Goal: Task Accomplishment & Management: Use online tool/utility

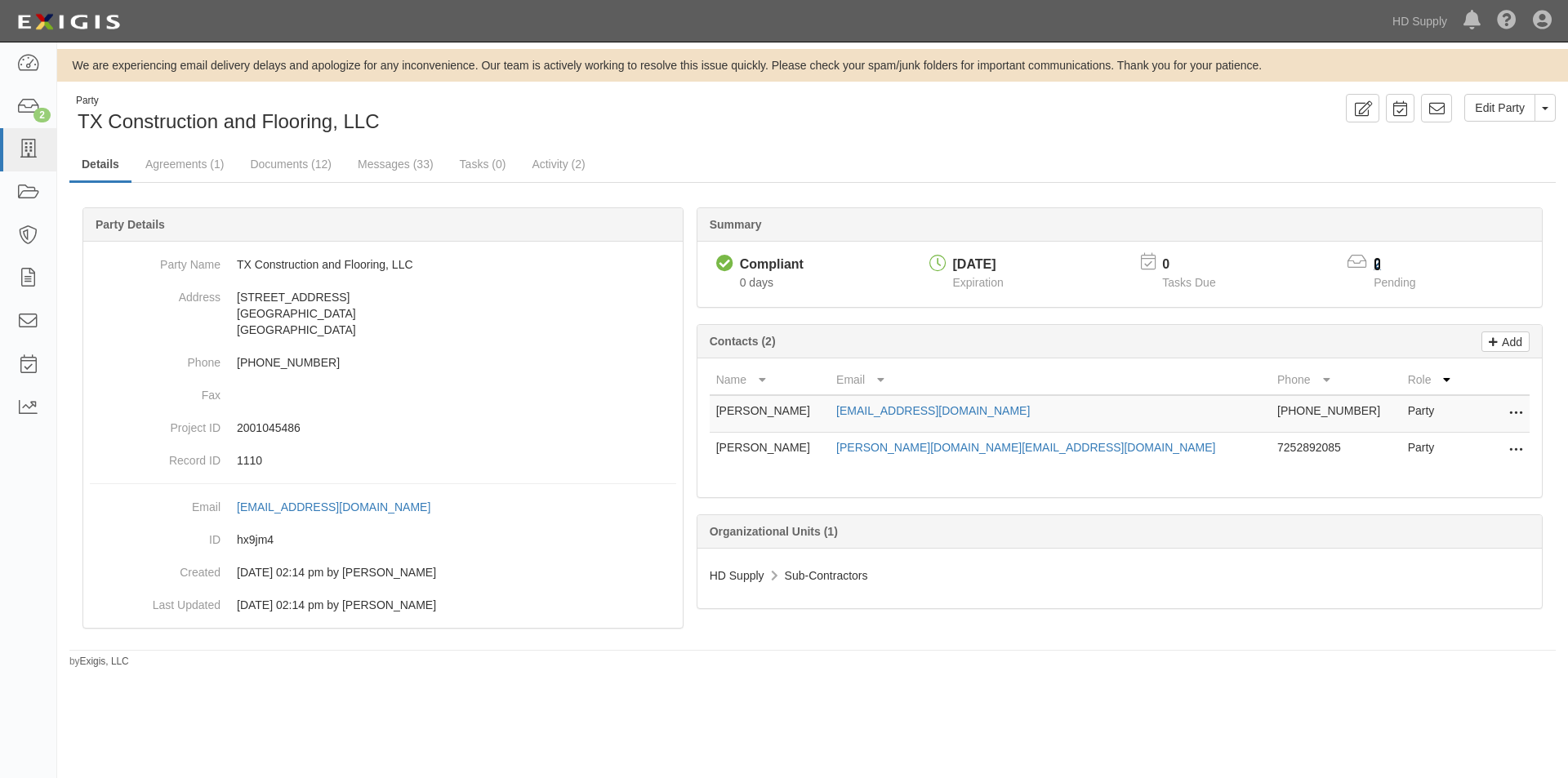
click at [1377, 263] on link "2" at bounding box center [1377, 264] width 7 height 14
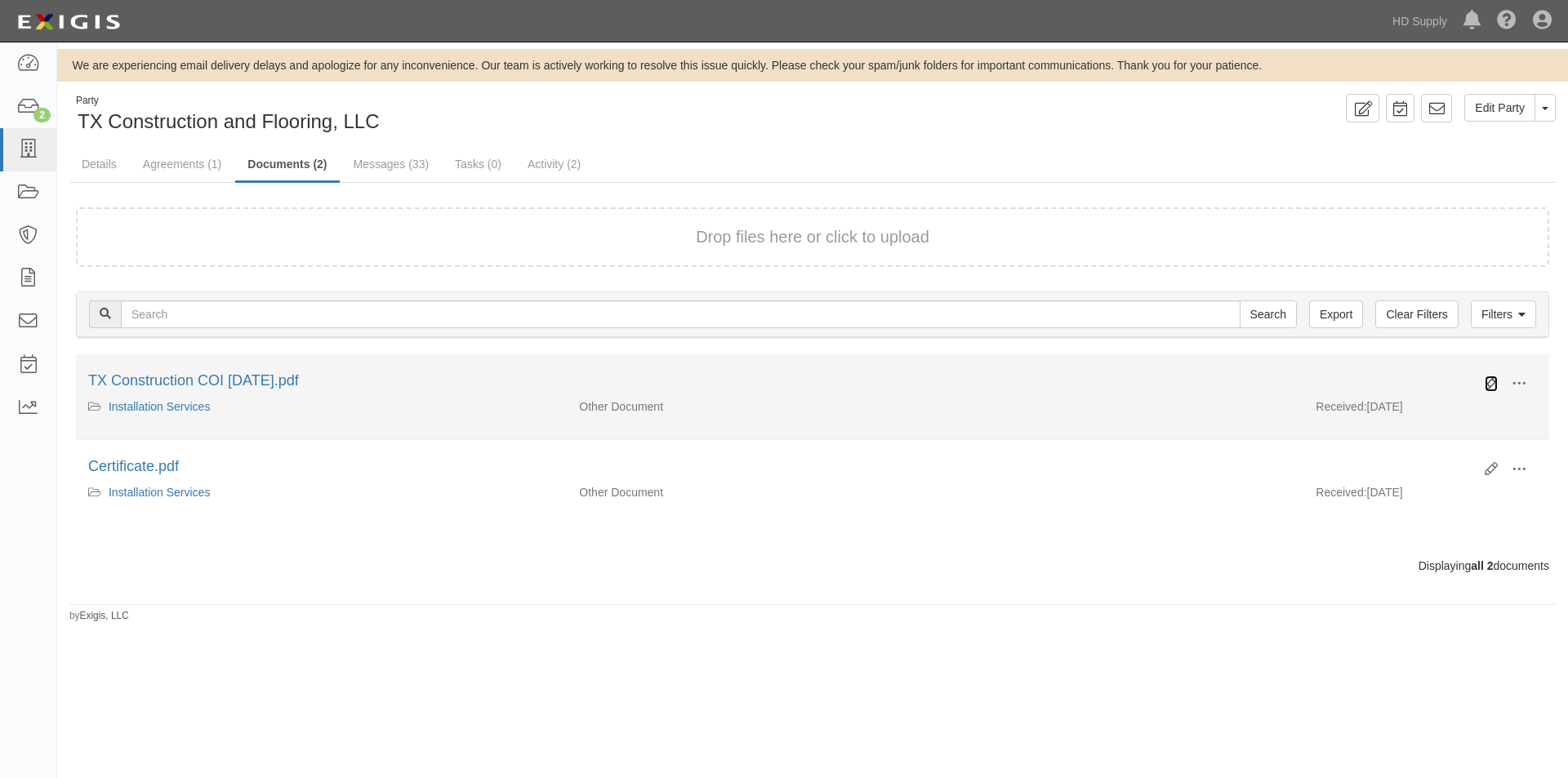
click at [1485, 385] on icon at bounding box center [1491, 384] width 13 height 13
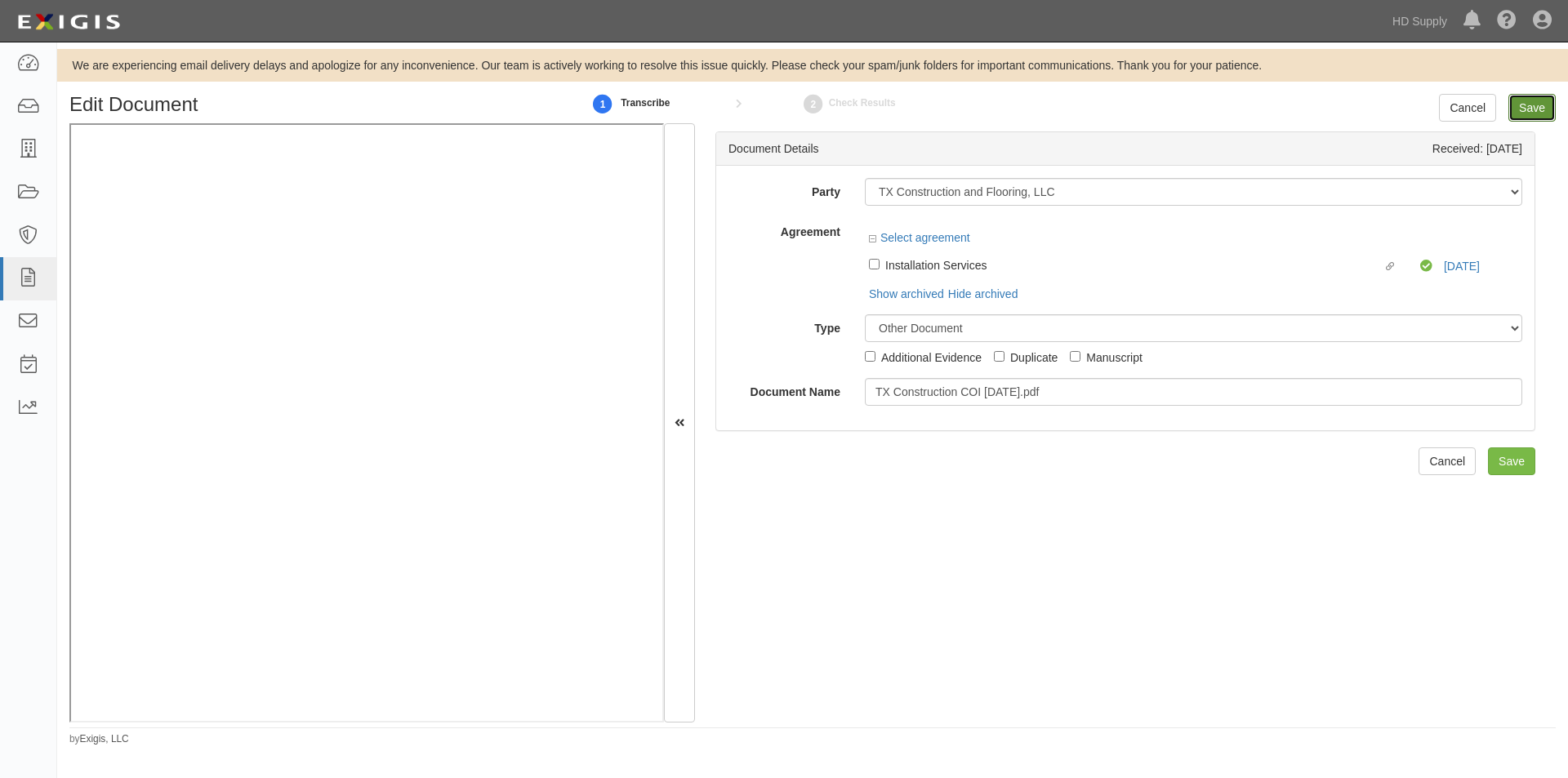
click at [1525, 106] on input "Save" at bounding box center [1532, 107] width 47 height 27
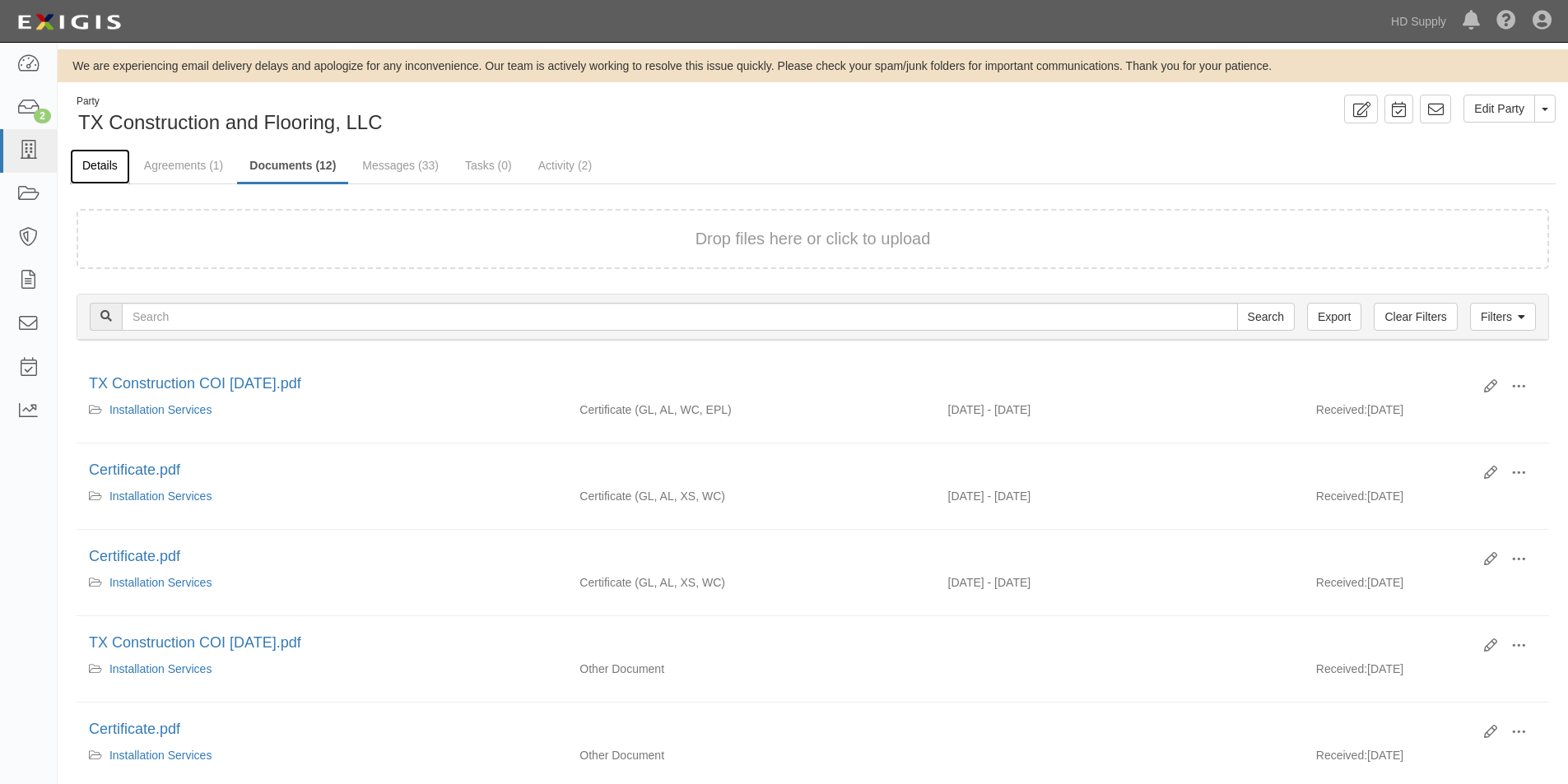
click at [102, 164] on link "Details" at bounding box center [99, 167] width 60 height 36
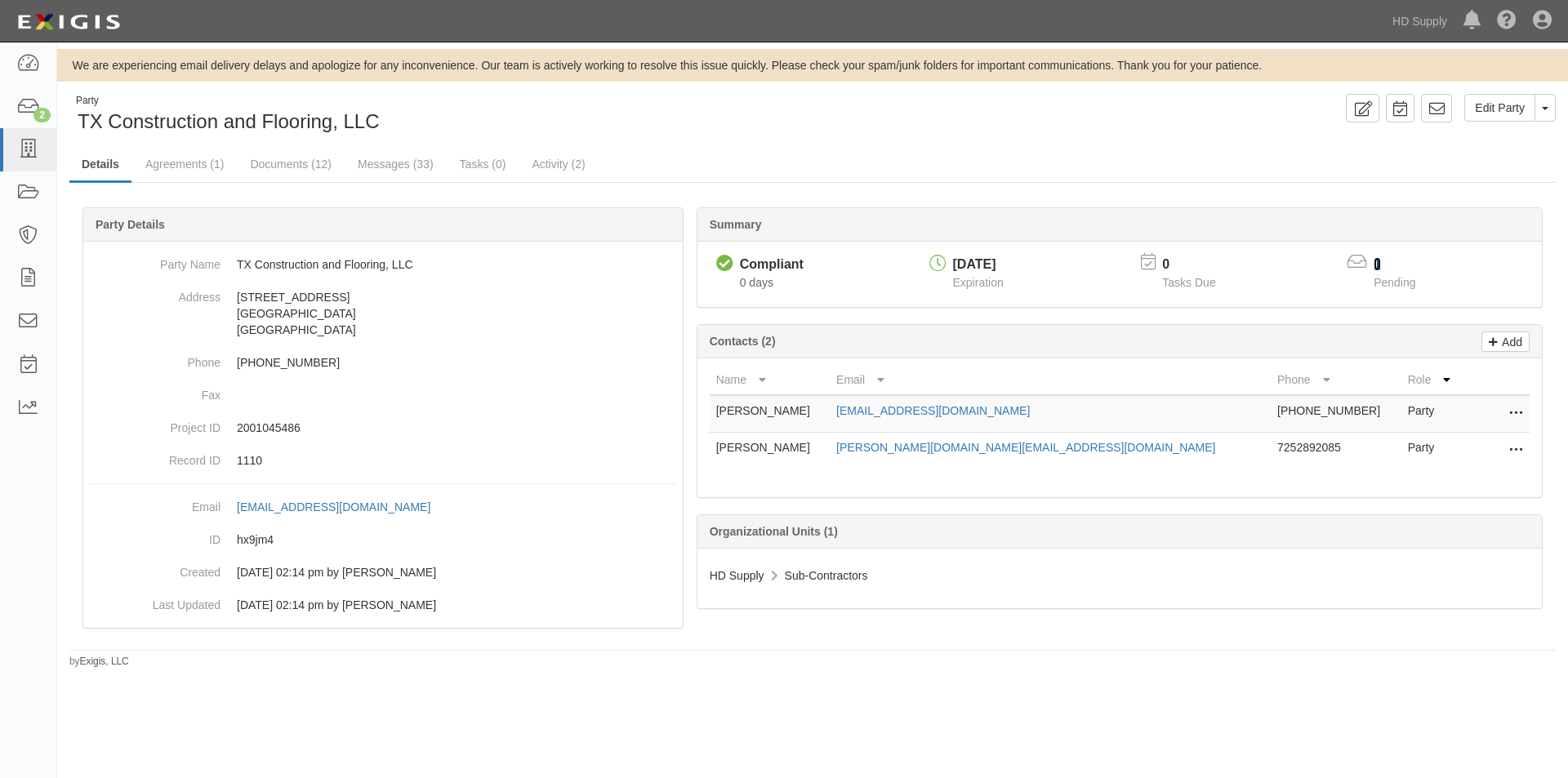
click at [1376, 258] on link "1" at bounding box center [1377, 264] width 7 height 14
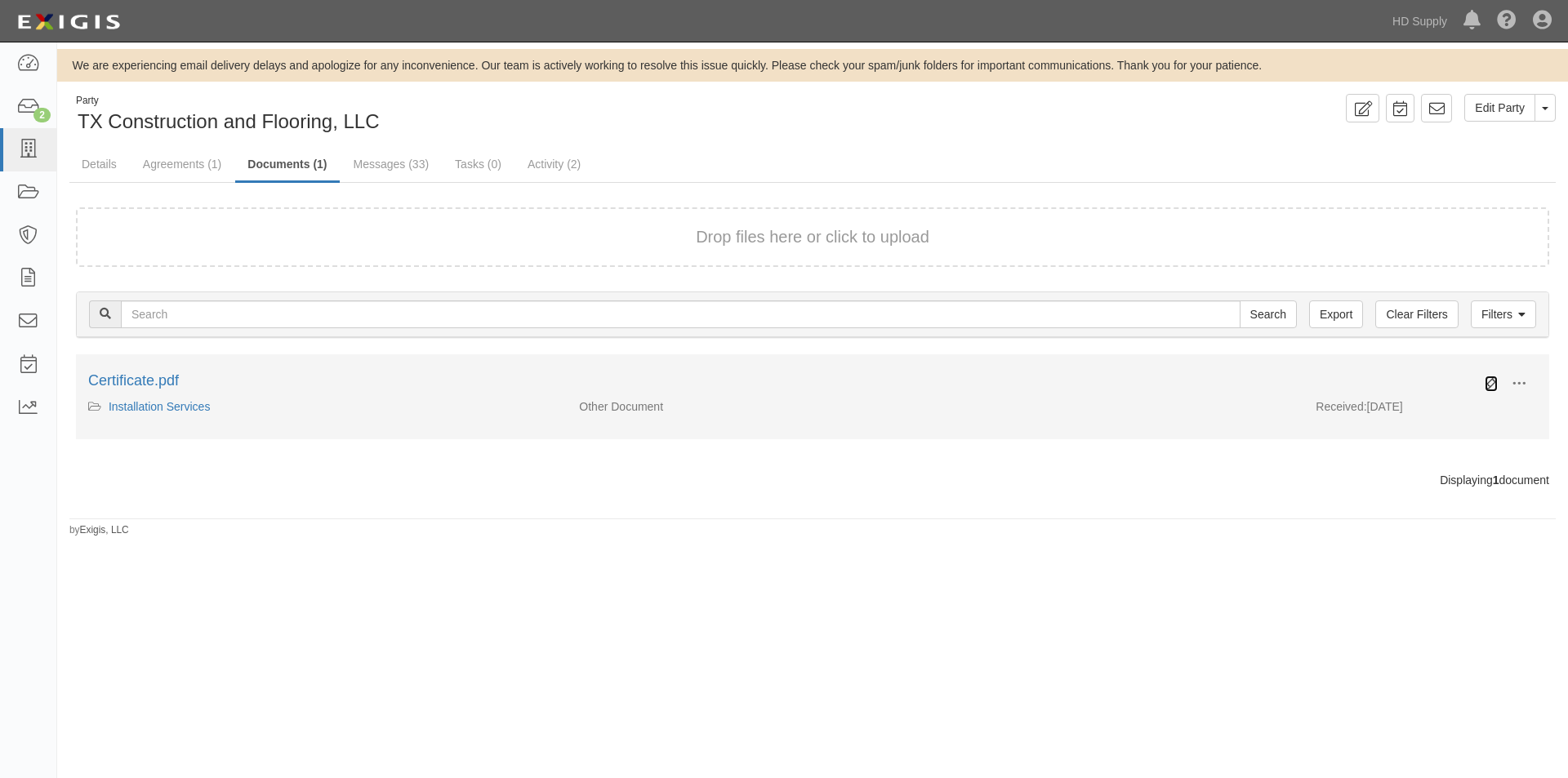
click at [1488, 386] on icon at bounding box center [1491, 384] width 13 height 13
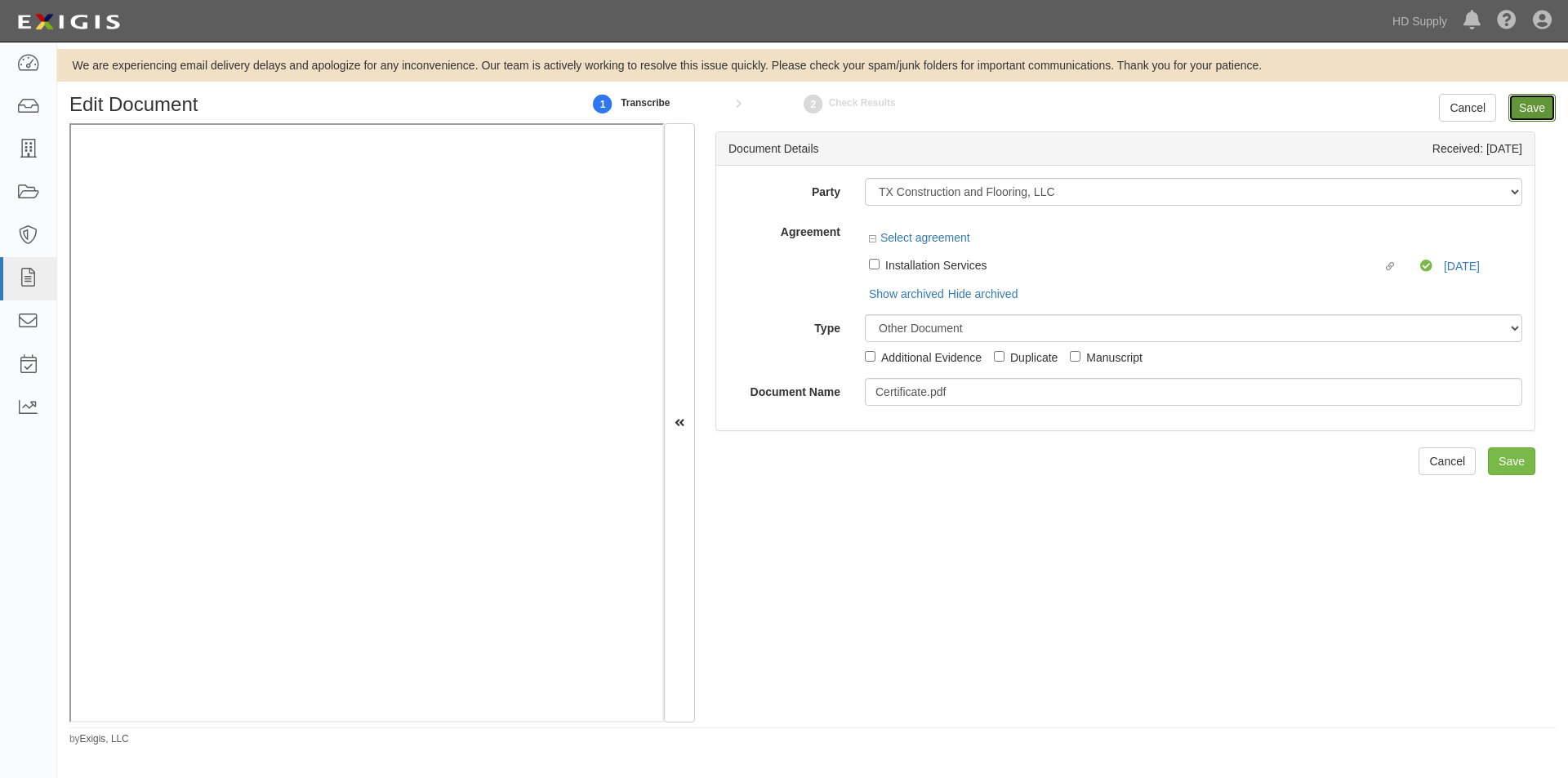
click at [1522, 107] on input "Save" at bounding box center [1532, 107] width 47 height 27
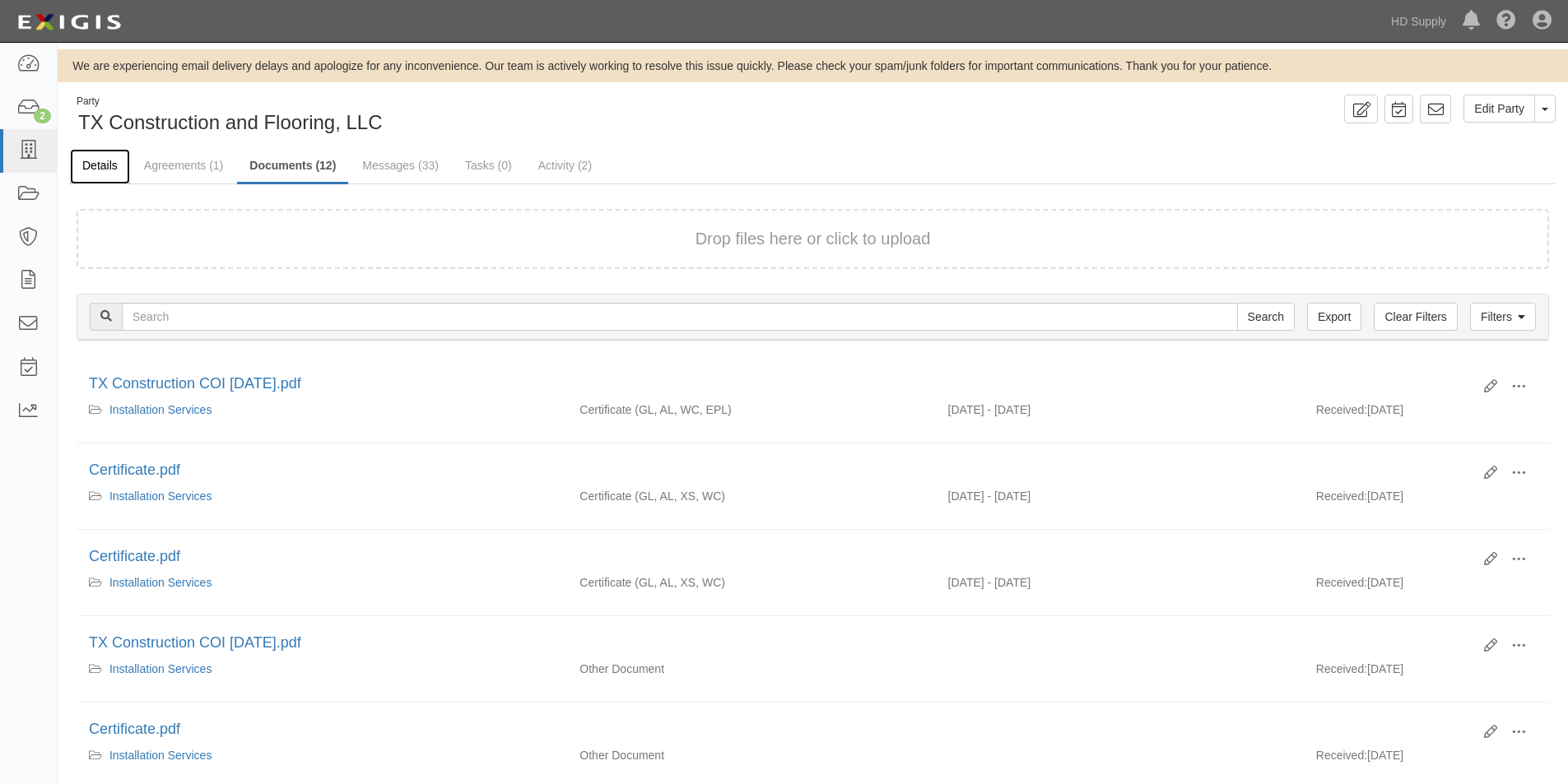
click at [99, 158] on link "Details" at bounding box center [99, 167] width 60 height 36
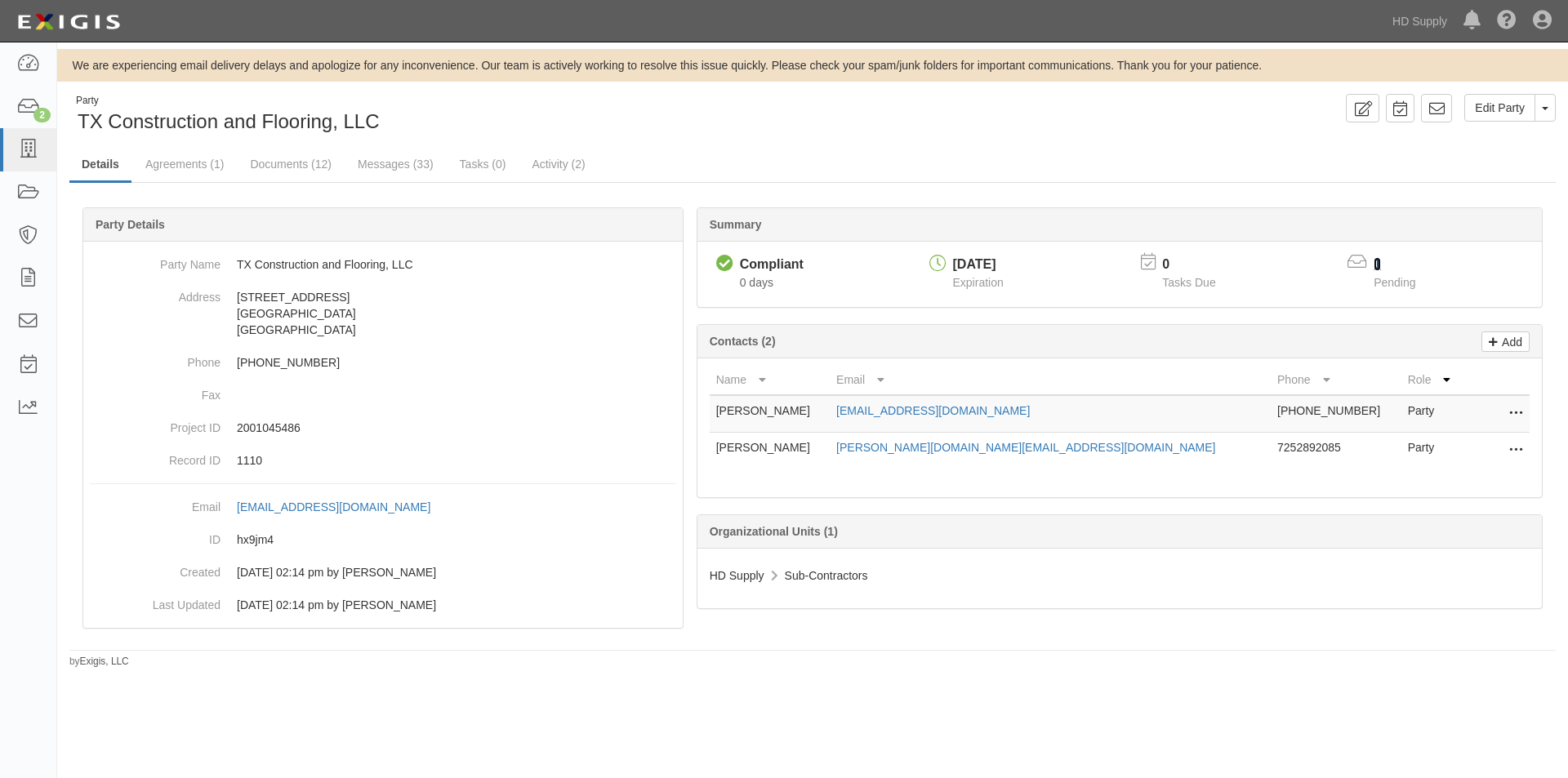
click at [1380, 262] on link "1" at bounding box center [1377, 264] width 7 height 14
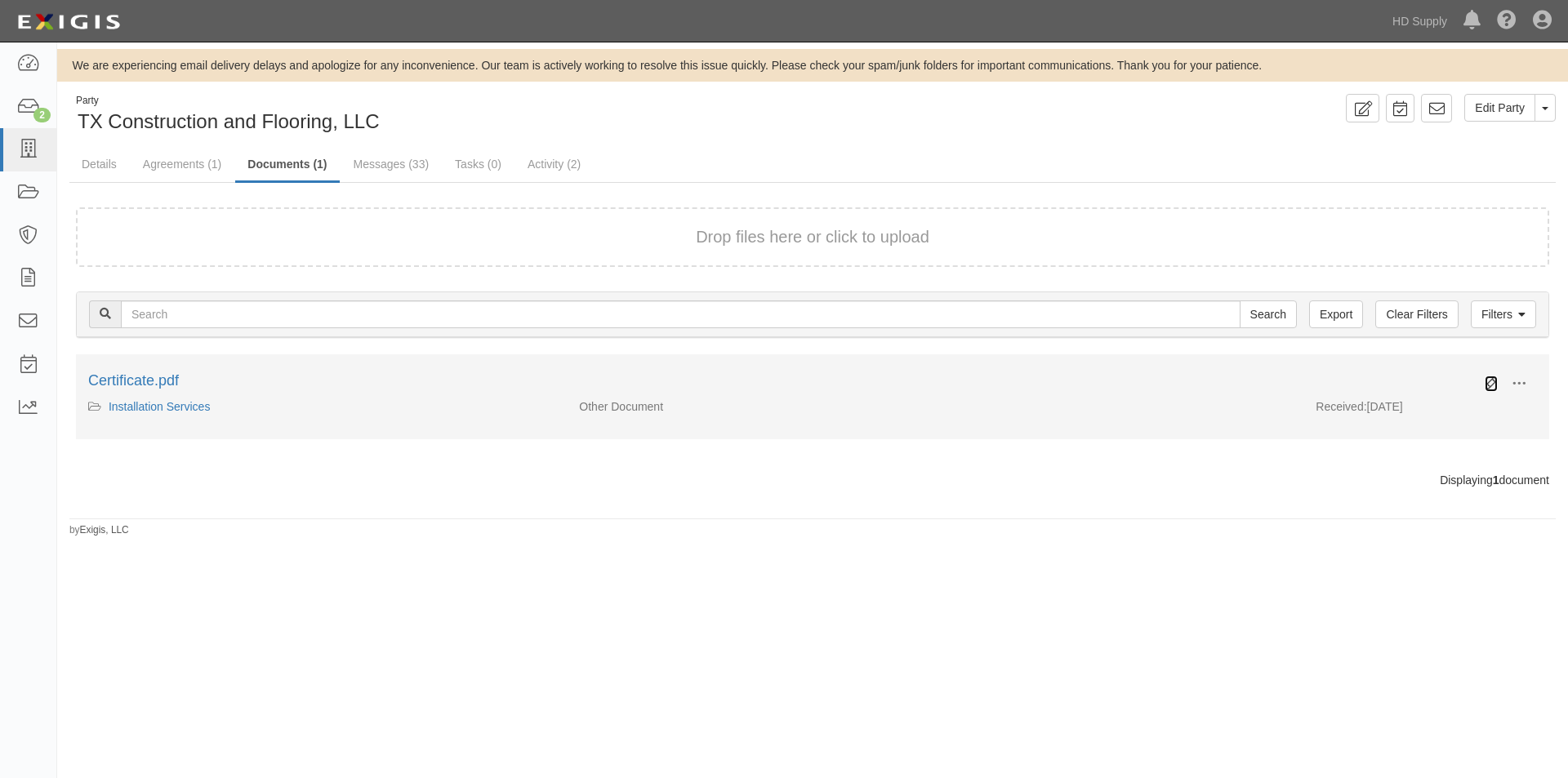
click at [1487, 382] on icon at bounding box center [1491, 384] width 13 height 13
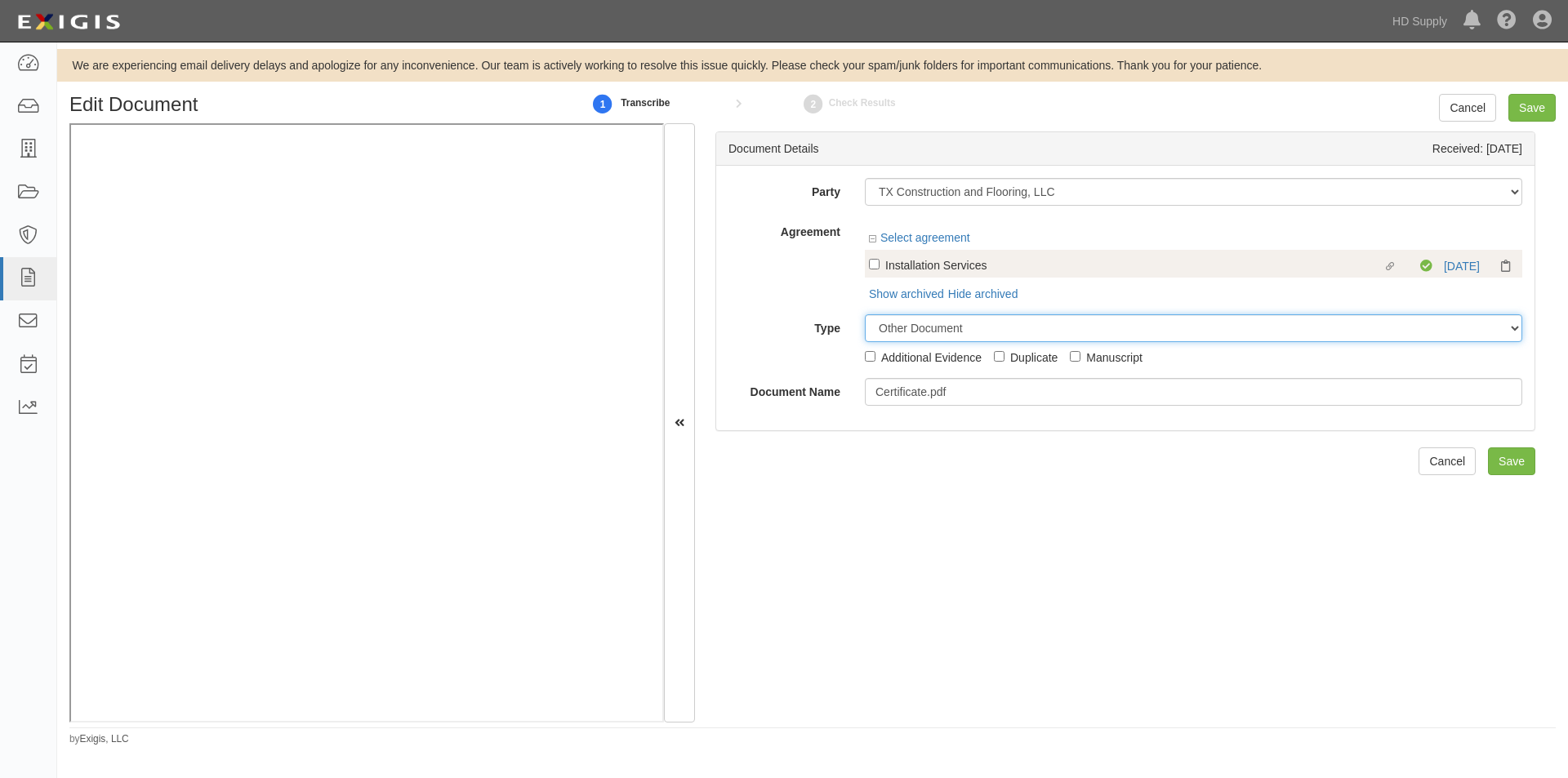
click at [899, 315] on select "Unassigned Binder Cancellation Notice Certificate Contract Endorsement Insuranc…" at bounding box center [1194, 328] width 658 height 27
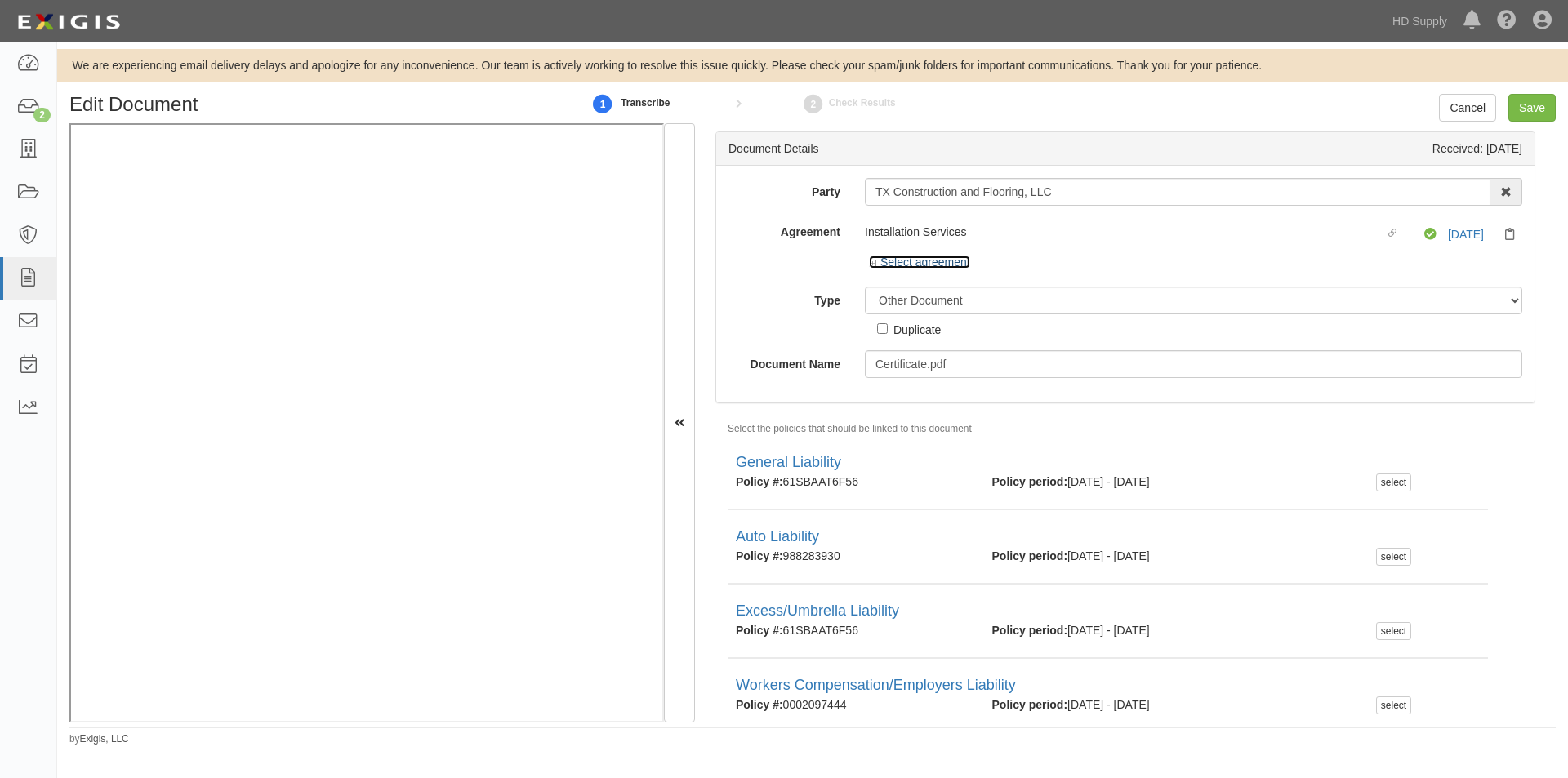
click at [899, 266] on link "Select agreement" at bounding box center [920, 261] width 101 height 13
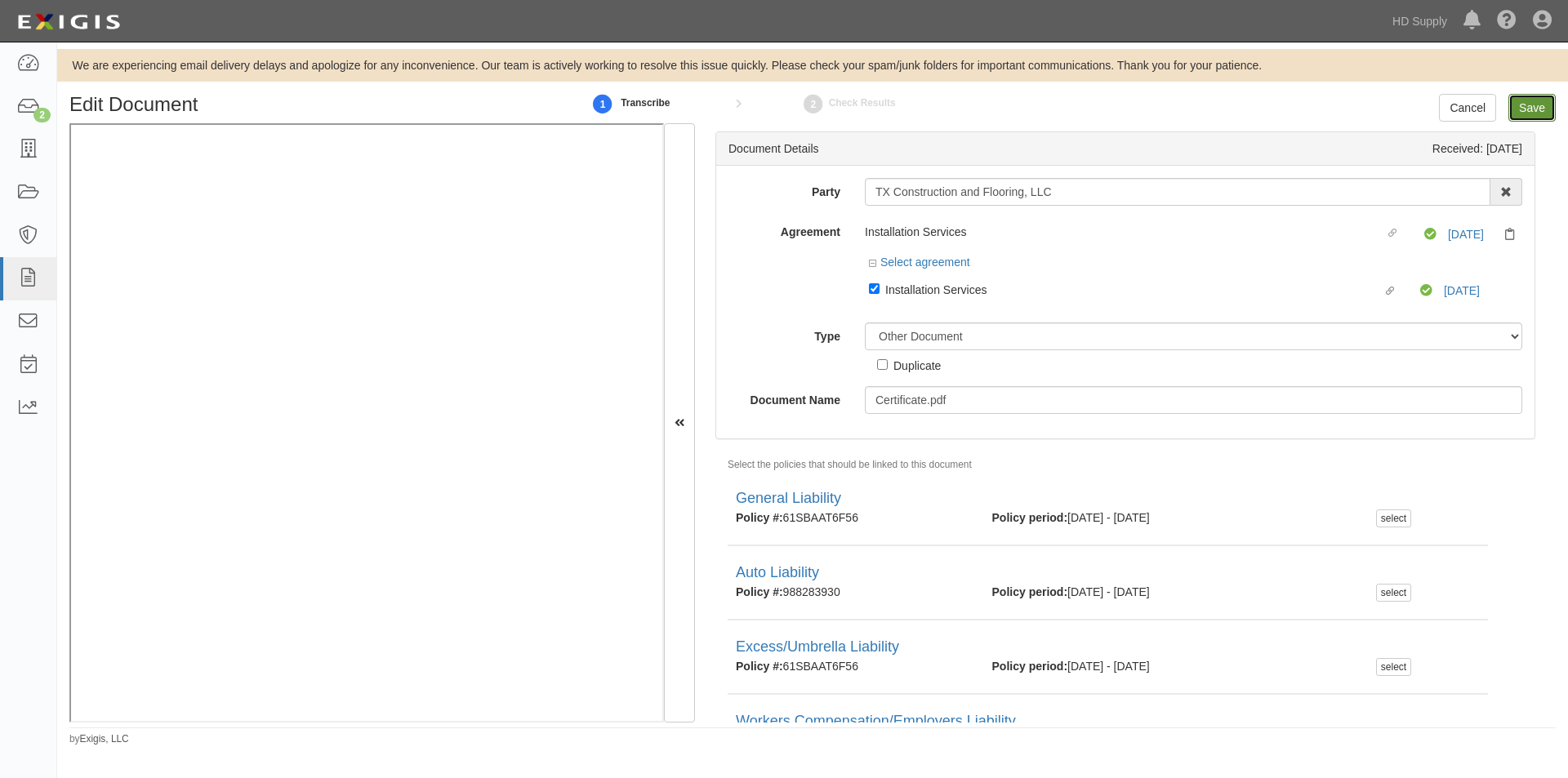
click at [1528, 111] on input "Save" at bounding box center [1532, 107] width 47 height 27
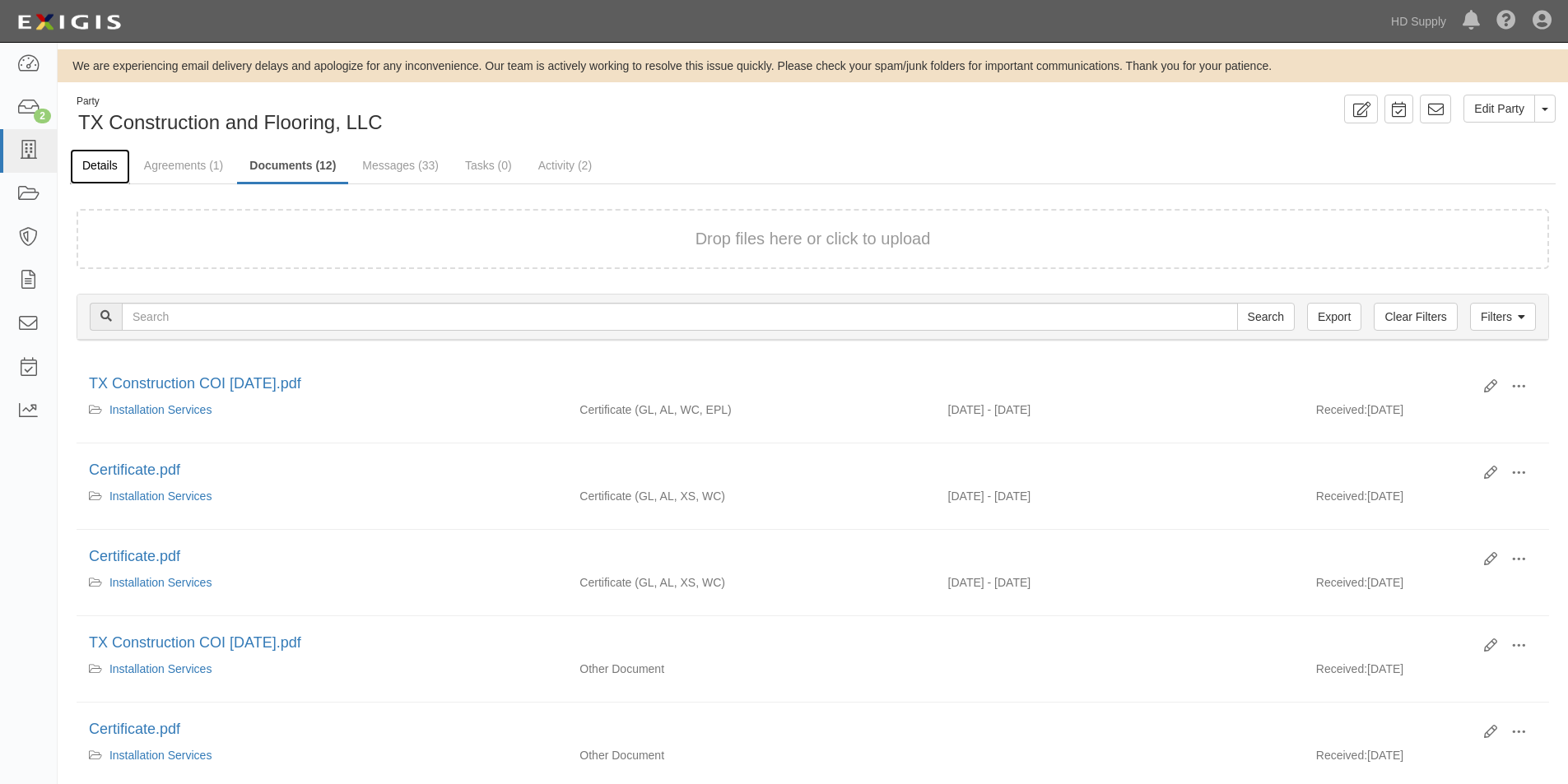
click at [96, 158] on link "Details" at bounding box center [99, 167] width 60 height 36
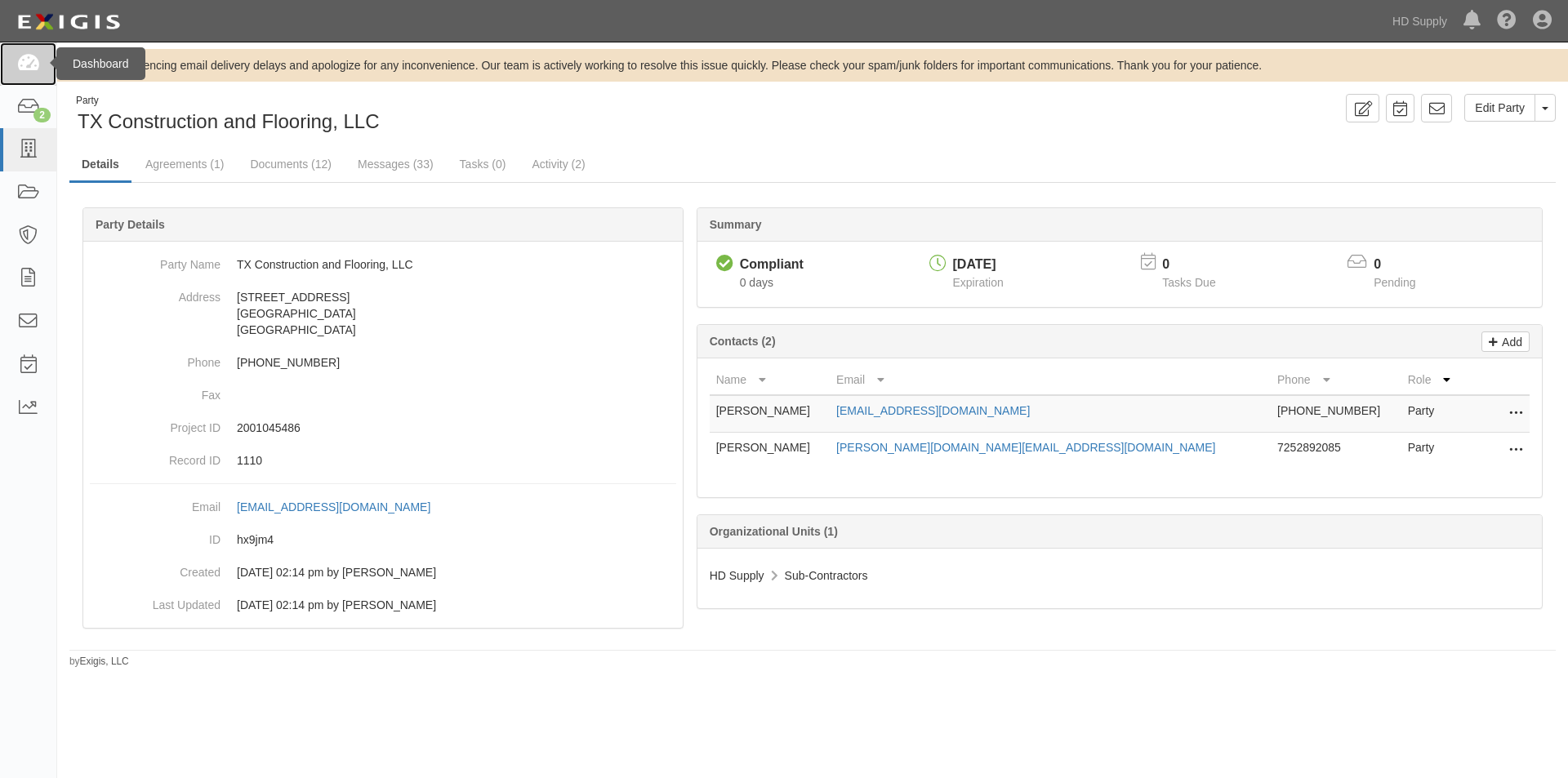
click at [28, 67] on icon at bounding box center [27, 64] width 23 height 19
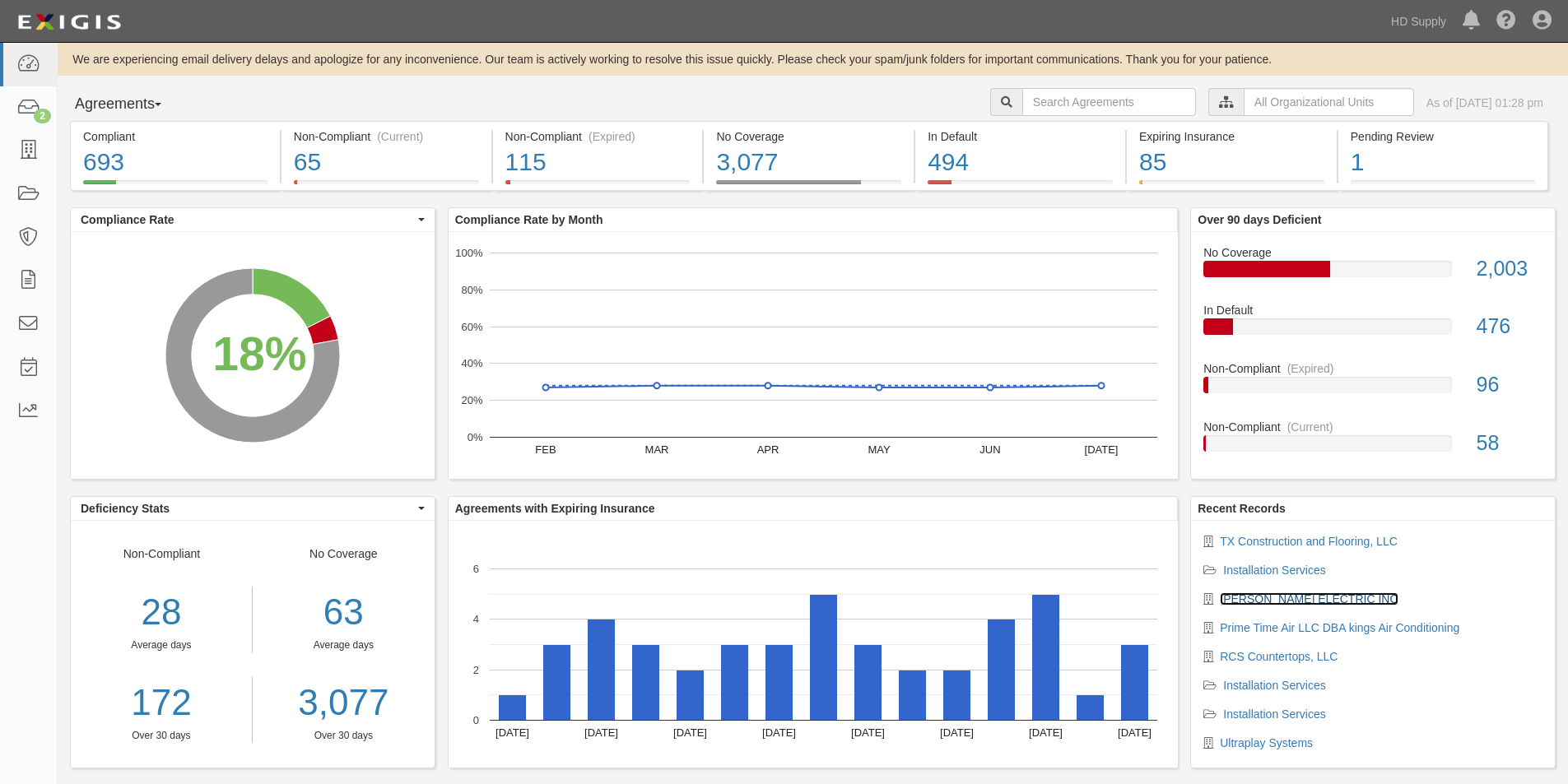
click at [1256, 602] on link "[PERSON_NAME] ELECTRIC INC" at bounding box center [1308, 599] width 178 height 13
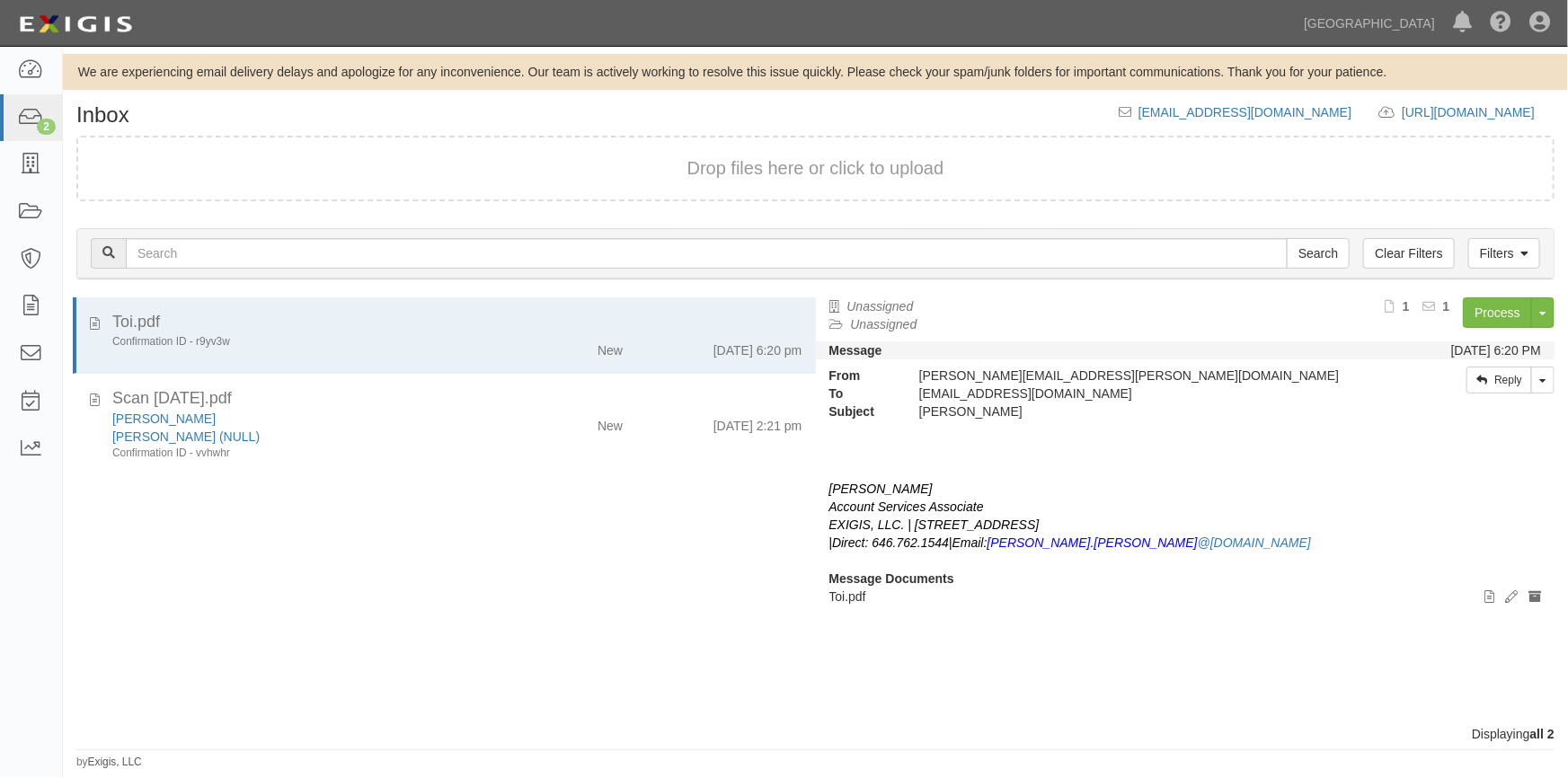
click at [1325, 637] on div "Unassigned Unassigned Process Toggle Document Dropdown Archive Document Close M…" at bounding box center [1193, 503] width 753 height 412
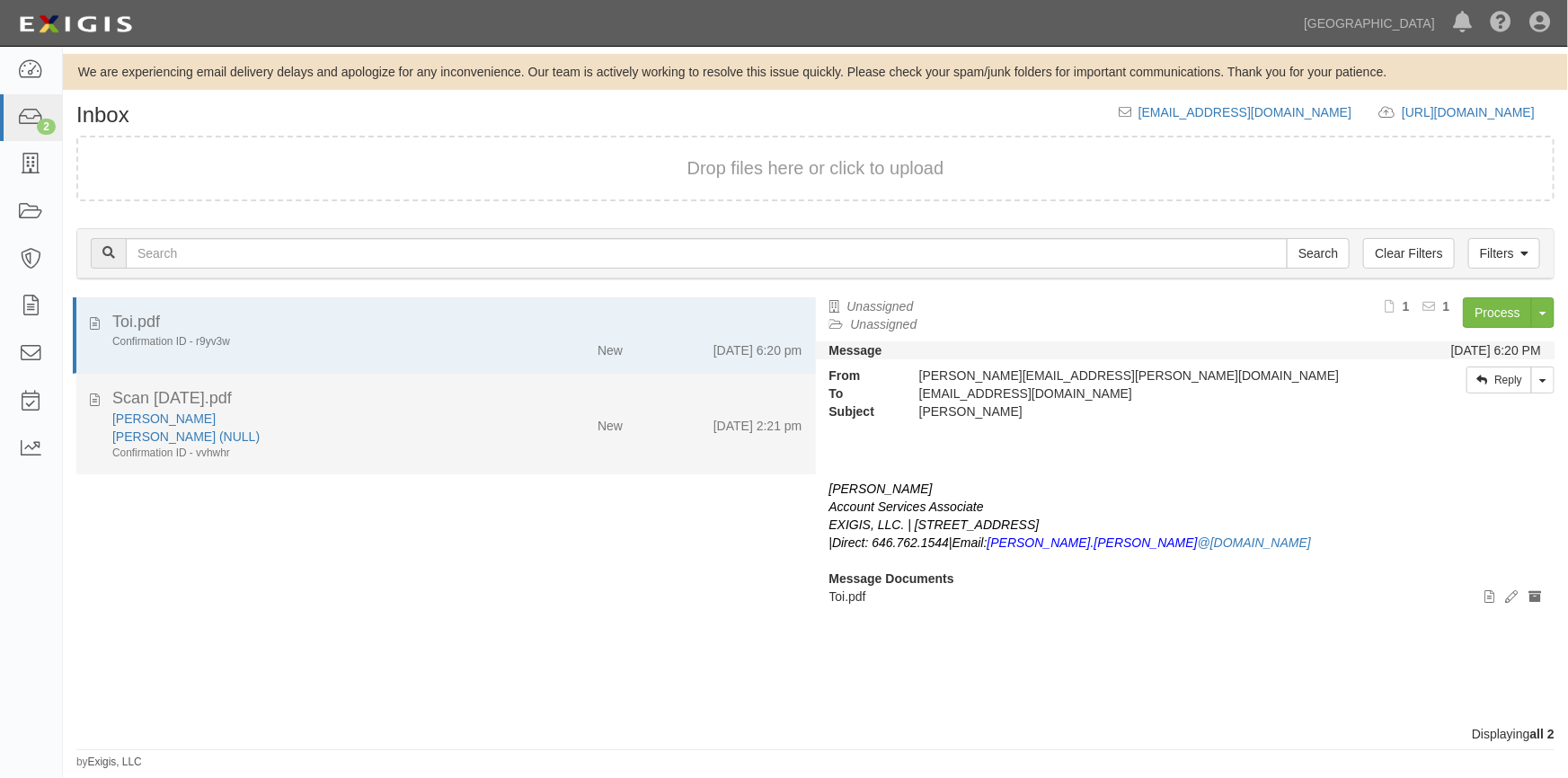
click at [423, 440] on div "WENDY (NULL)" at bounding box center [307, 437] width 391 height 18
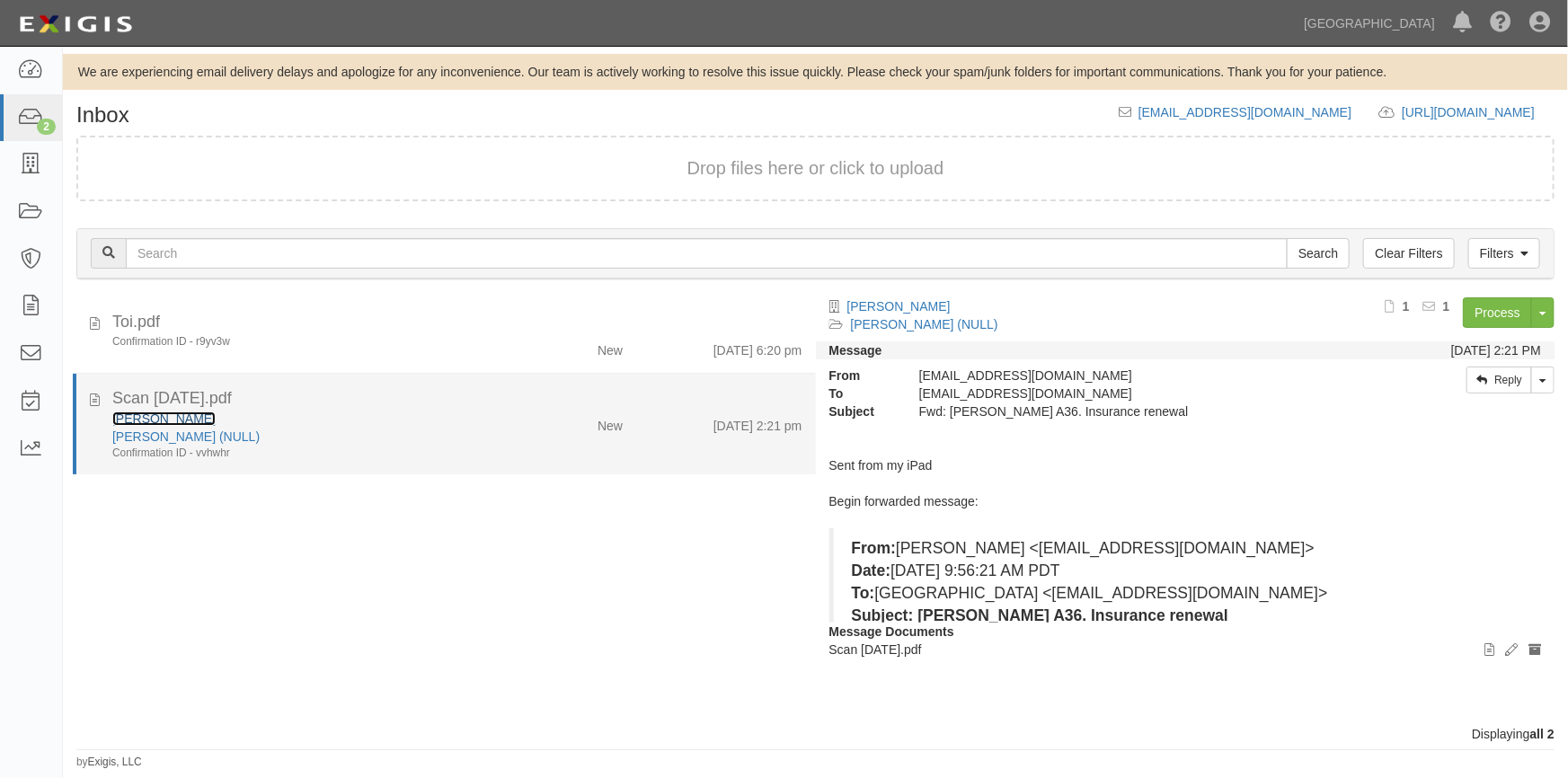
click at [115, 415] on link "Tim Dwyer" at bounding box center [164, 418] width 103 height 15
click at [504, 418] on div "Tim Dwyer WENDY (NULL) Confirmation ID - vvhwhr" at bounding box center [307, 435] width 418 height 52
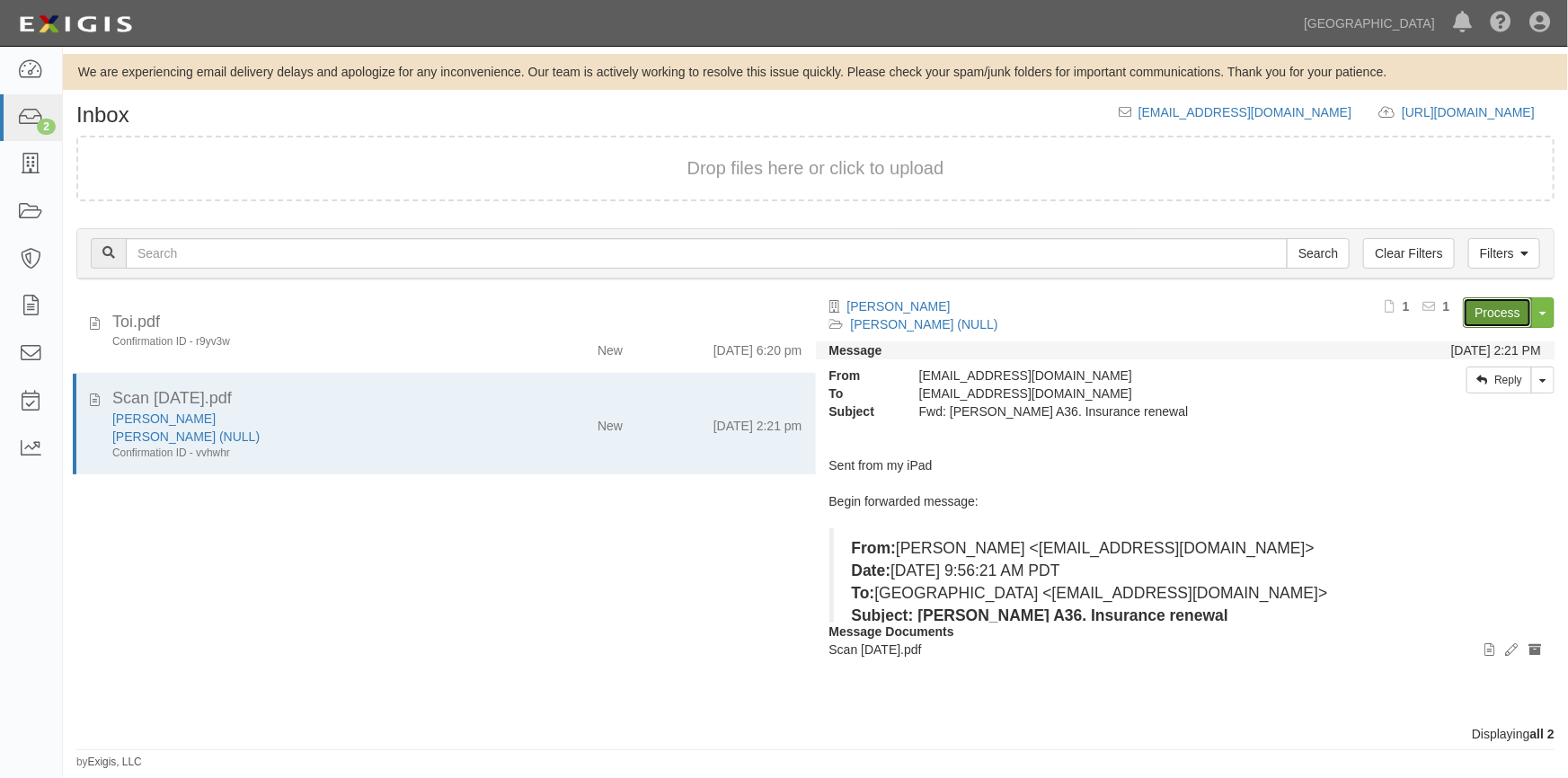
click at [1480, 316] on link "Process" at bounding box center [1497, 312] width 69 height 30
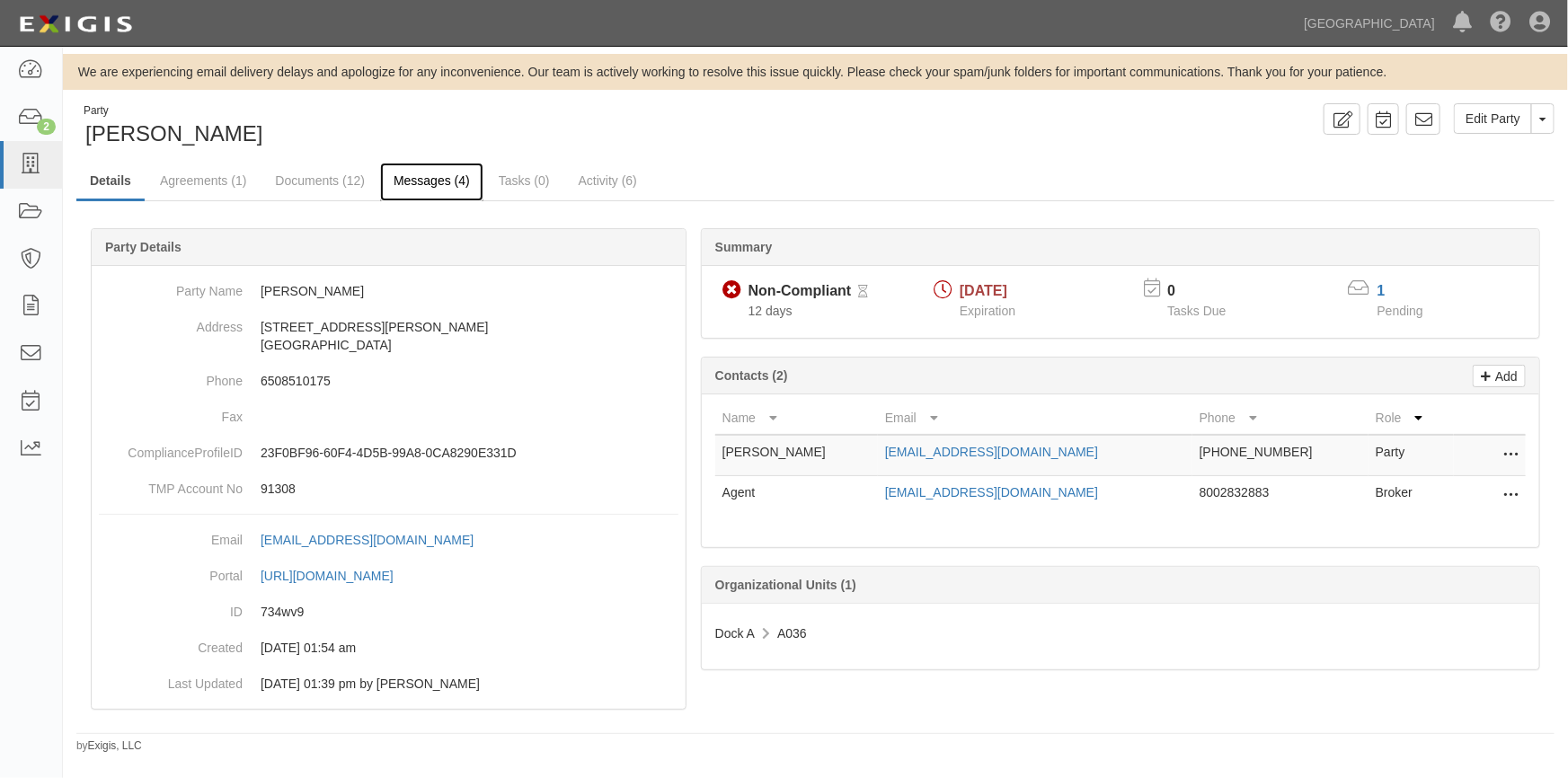
click at [432, 179] on link "Messages (4)" at bounding box center [432, 182] width 103 height 39
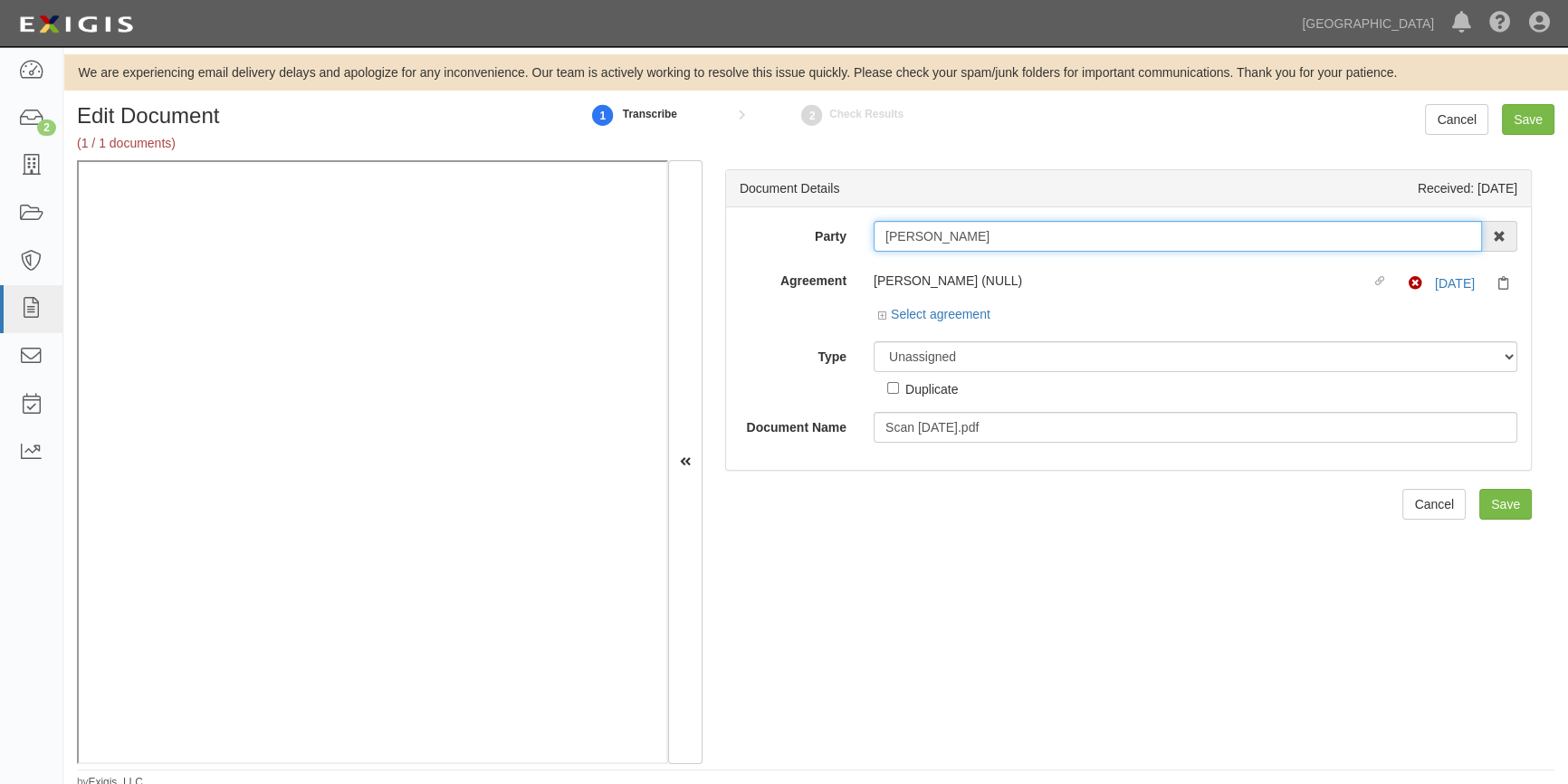
drag, startPoint x: 956, startPoint y: 235, endPoint x: 862, endPoint y: 245, distance: 94.5
click at [862, 245] on div "Tim Dwyer AAA Hull Diving, Alon Altman Aaron Graham Aaron Gray Adam Brown Adam …" at bounding box center [1195, 236] width 671 height 30
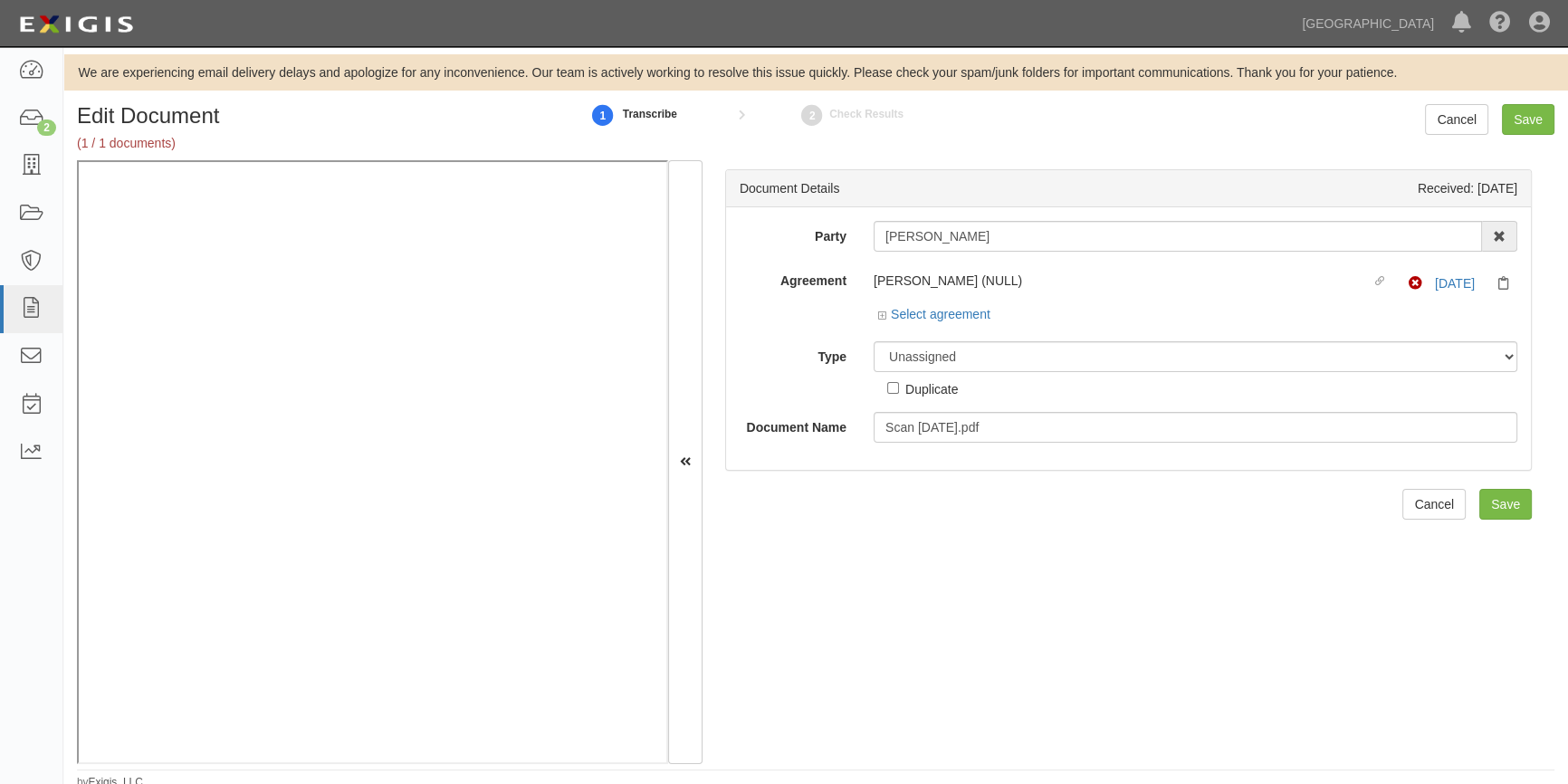
click at [862, 245] on div "Tim Dwyer AAA Hull Diving, Alon Altman Aaron Graham Aaron Gray Adam Brown Adam …" at bounding box center [1195, 236] width 671 height 30
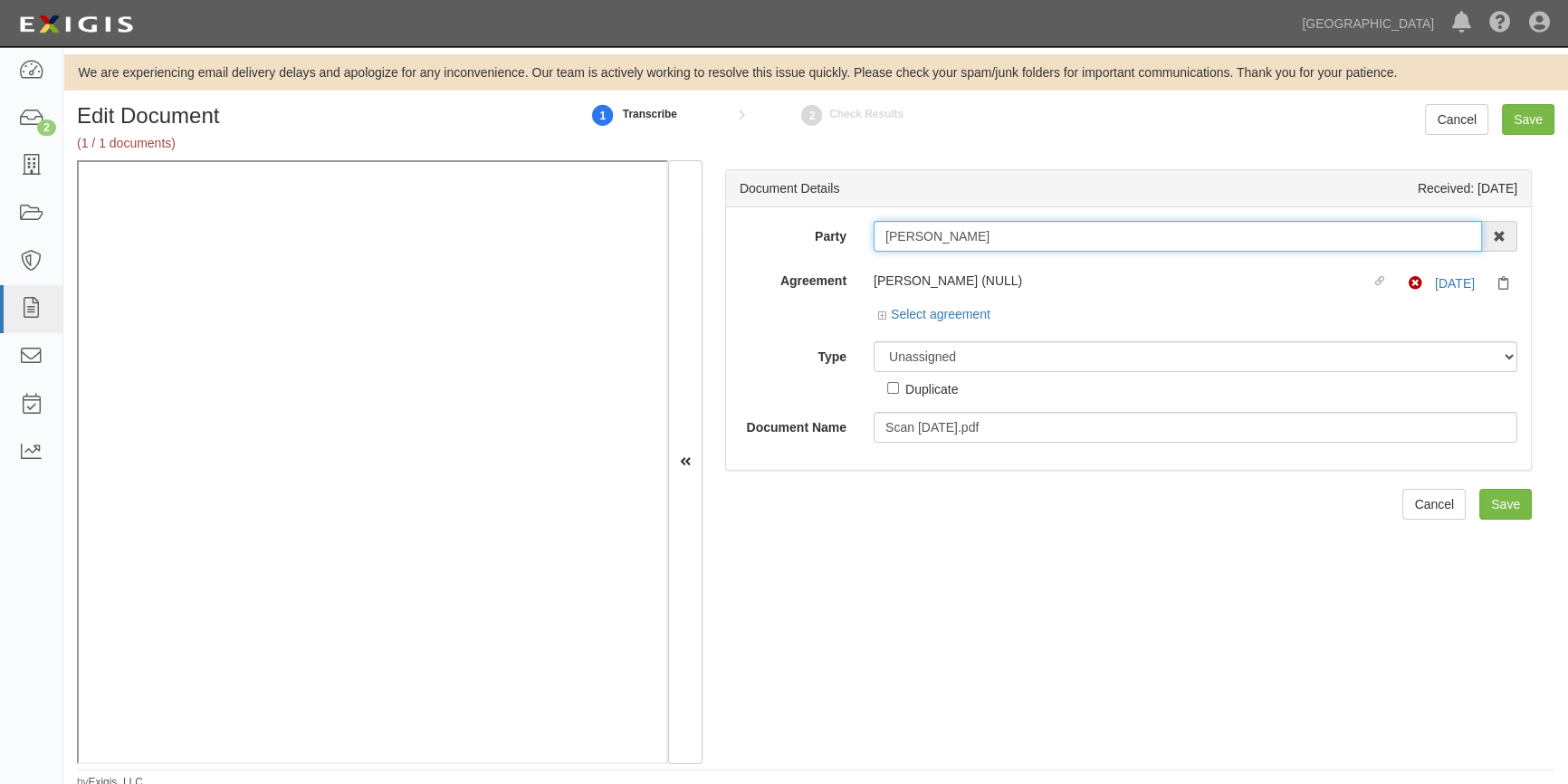
drag, startPoint x: 894, startPoint y: 236, endPoint x: 967, endPoint y: 223, distance: 74.1
click at [967, 223] on input "[PERSON_NAME]" at bounding box center [1177, 236] width 608 height 30
drag, startPoint x: 951, startPoint y: 229, endPoint x: 866, endPoint y: 240, distance: 85.7
click at [866, 240] on div "Tim Dwyer AAA Hull Diving, Alon Altman Aaron Graham Aaron Gray Adam Brown Adam …" at bounding box center [1195, 236] width 671 height 30
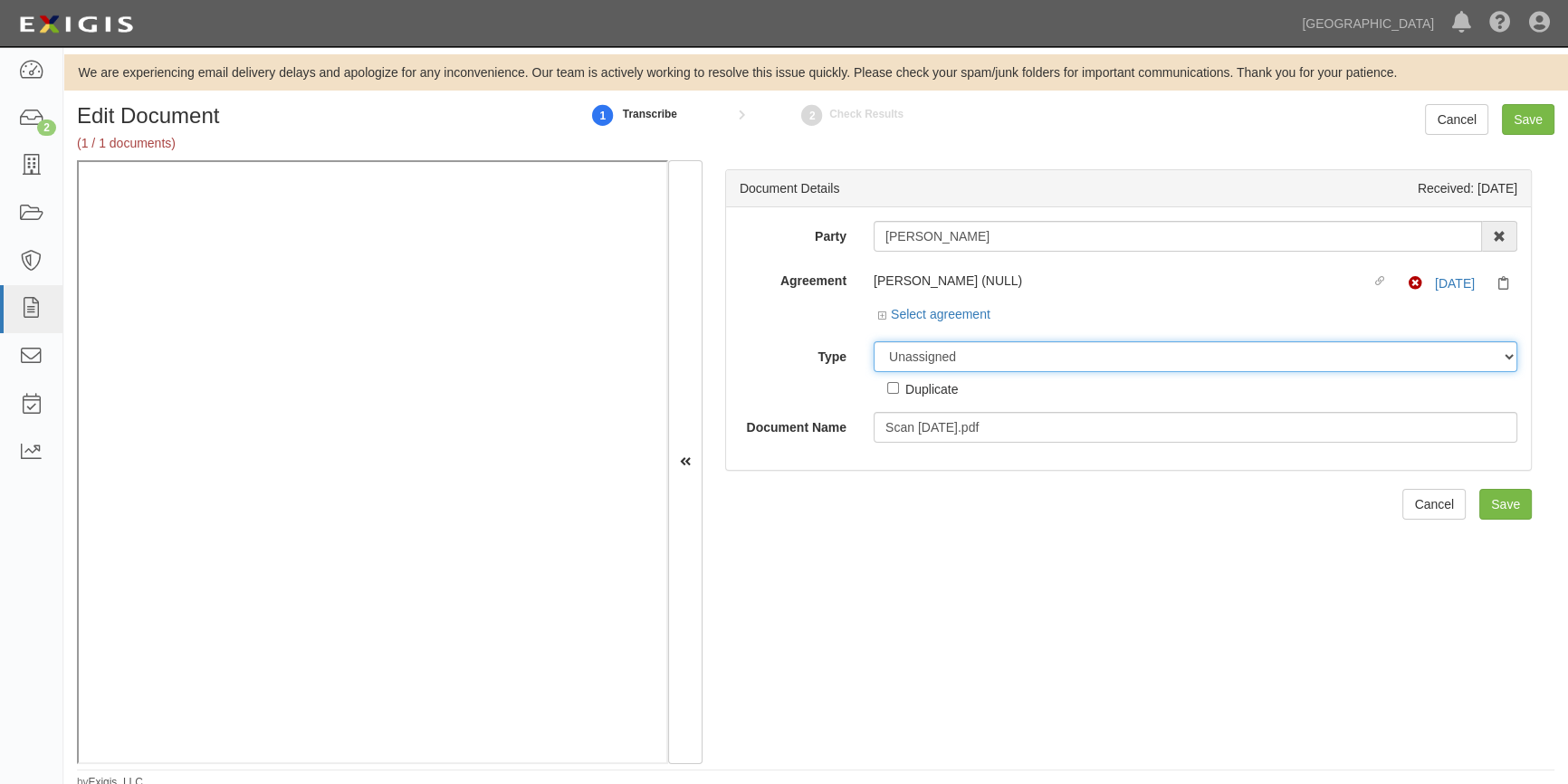
click at [958, 360] on select "Unassigned Binder Cancellation Notice Certificate Contract Endorsement Insuranc…" at bounding box center [1195, 356] width 644 height 30
select select "CertificateDetail"
click at [873, 341] on select "Unassigned Binder Cancellation Notice Certificate Contract Endorsement Insuranc…" at bounding box center [1195, 356] width 644 height 30
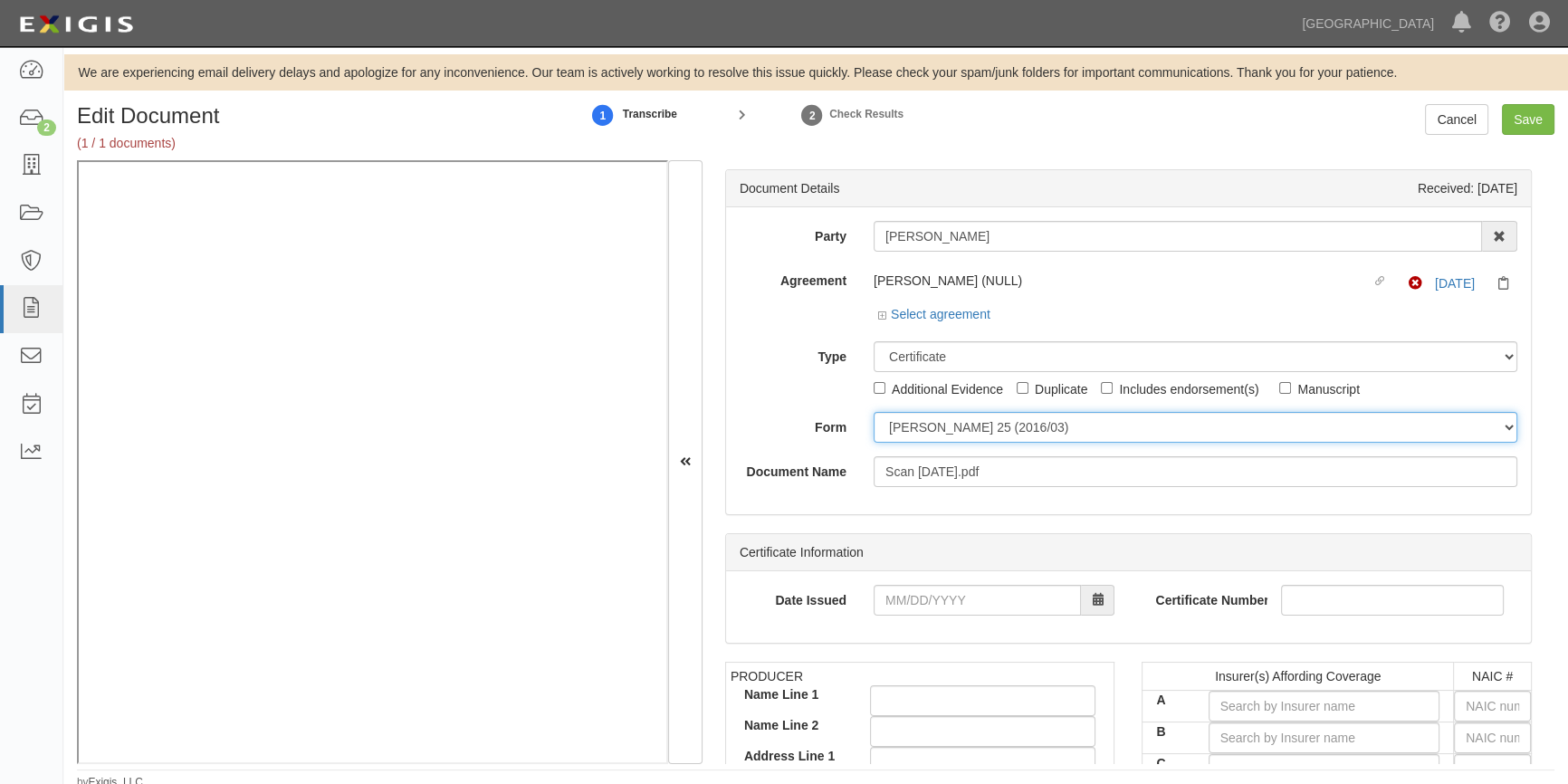
click at [920, 429] on select "ACORD 25 (2016/03) ACORD 101 ACORD 855 NY (2014/05) General" at bounding box center [1195, 426] width 644 height 30
select select "GeneralFormDetail"
click at [873, 412] on select "ACORD 25 (2016/03) ACORD 101 ACORD 855 NY (2014/05) General" at bounding box center [1195, 426] width 644 height 30
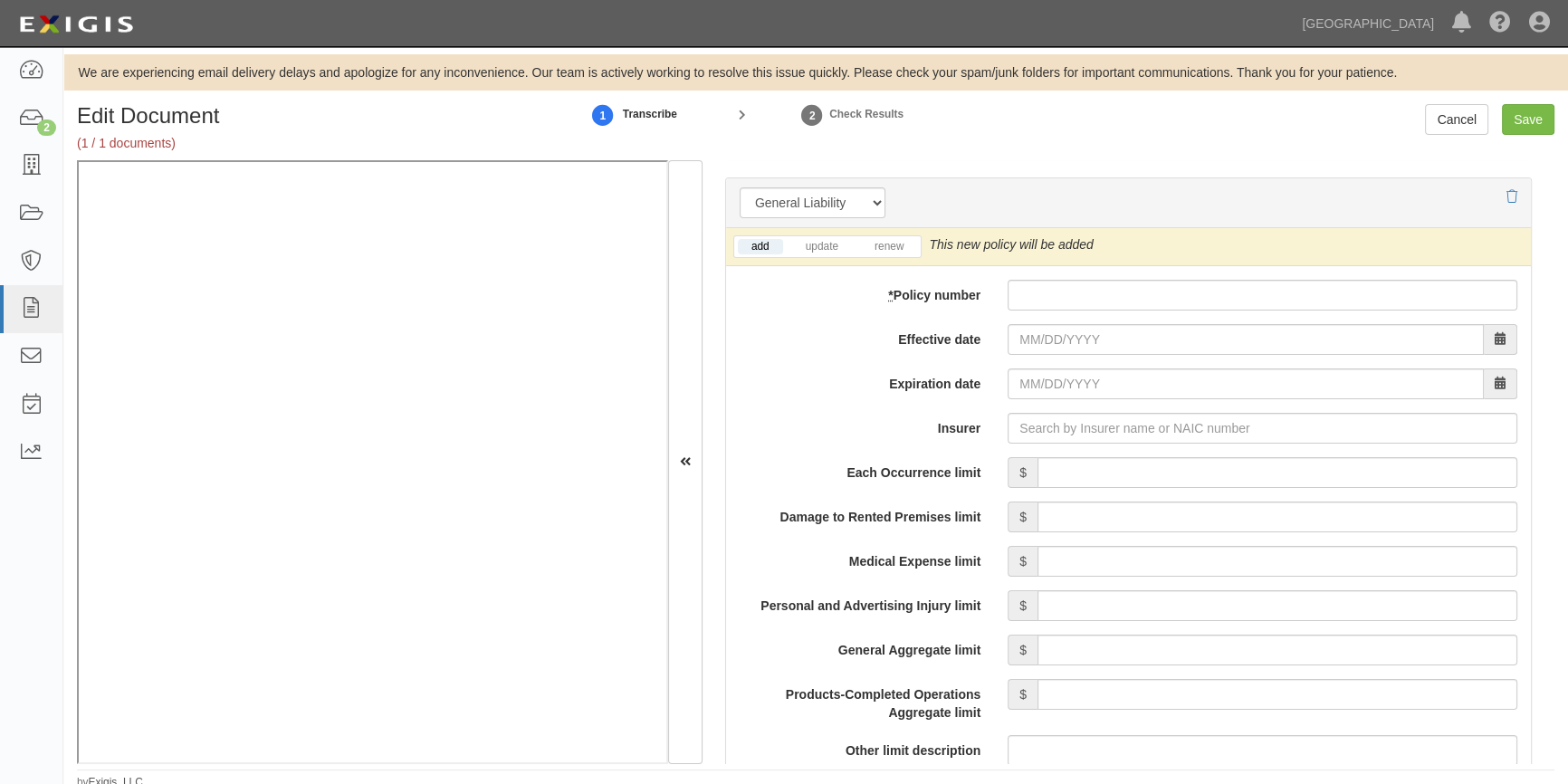
scroll to position [1283, 0]
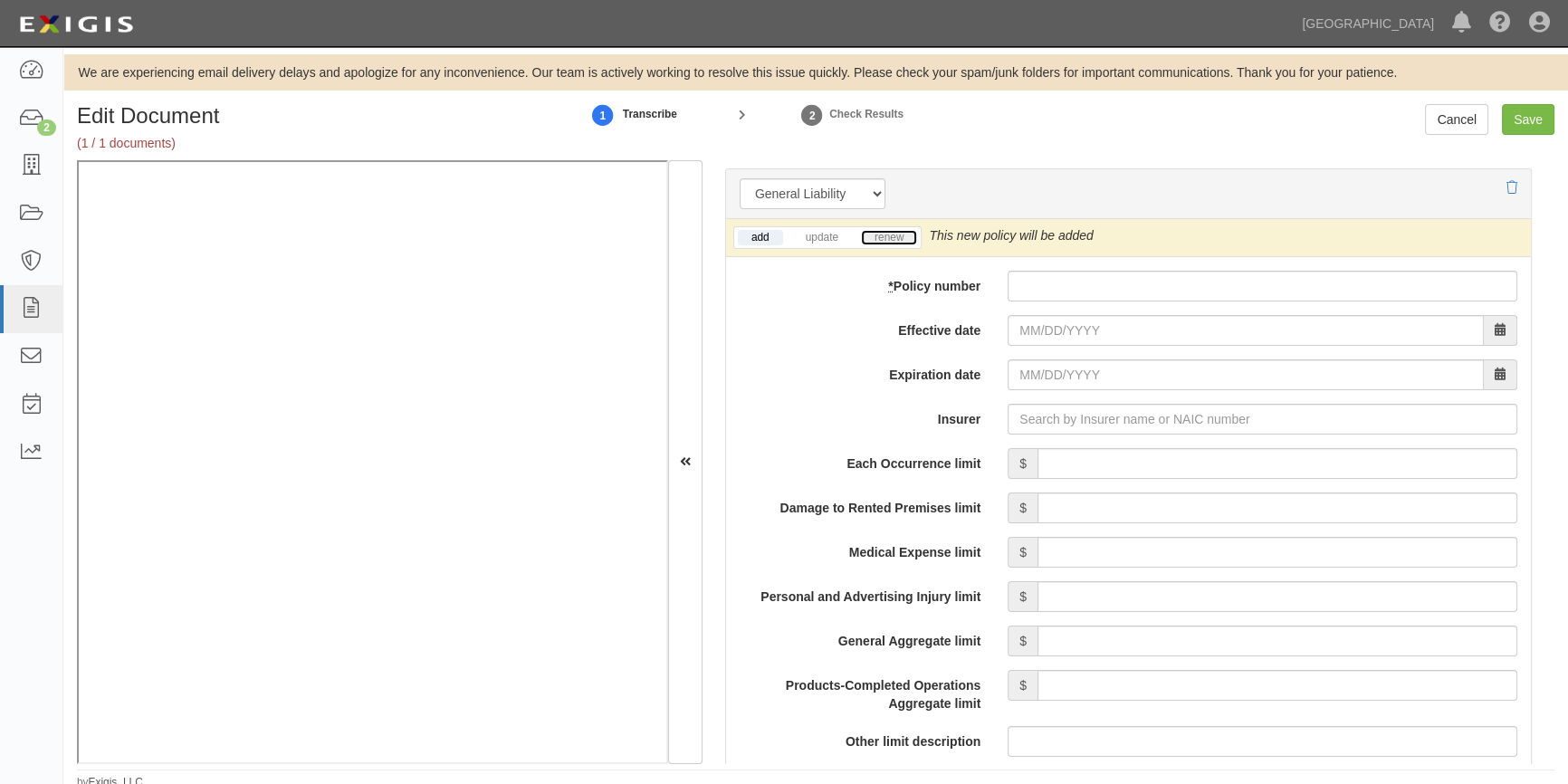
drag, startPoint x: 892, startPoint y: 236, endPoint x: 900, endPoint y: 244, distance: 11.3
click at [893, 237] on link "renew" at bounding box center [888, 238] width 56 height 16
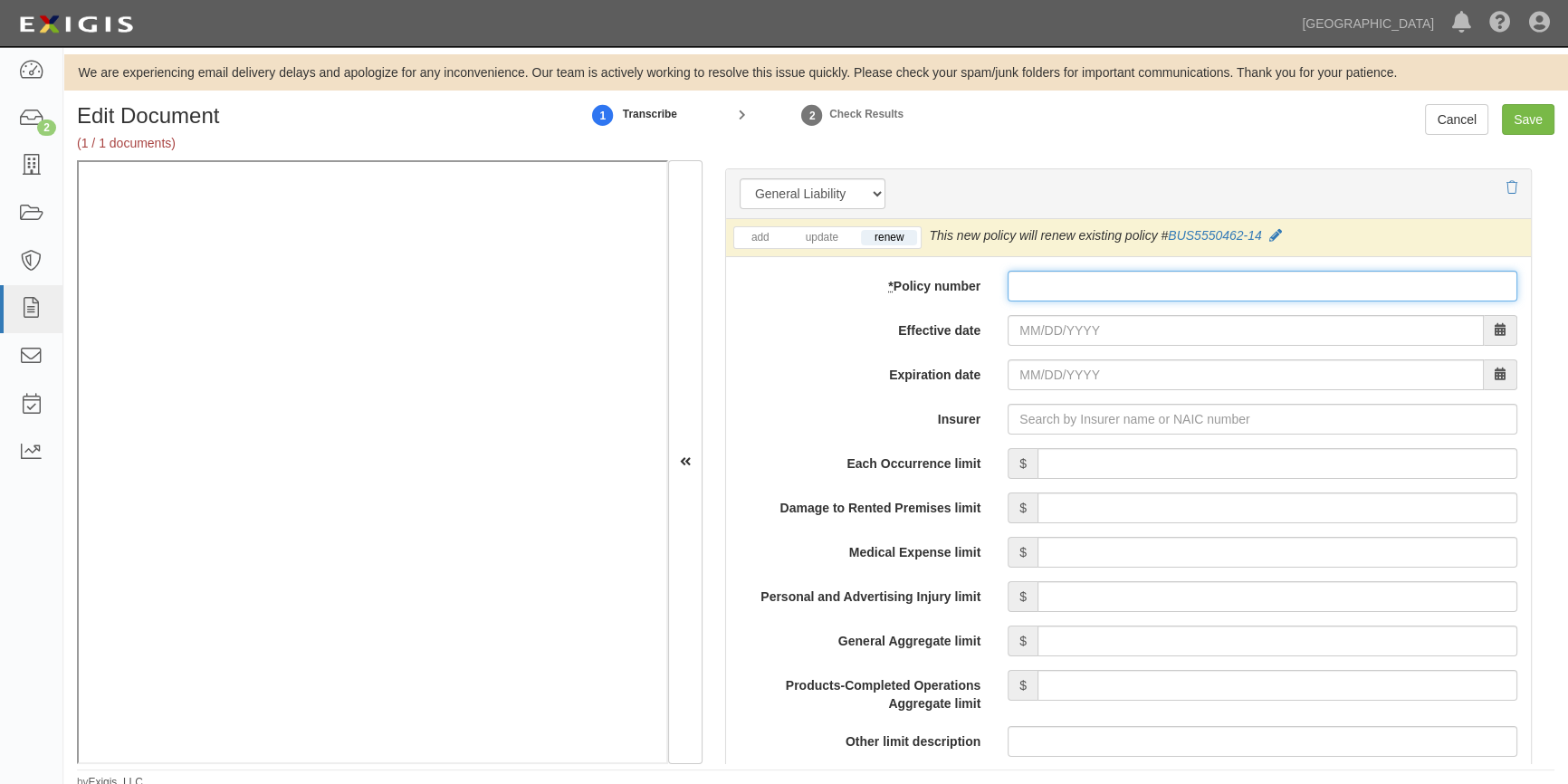
paste input "BUS5550462"
type input "BUS5550462"
click at [1069, 333] on input "Effective date" at bounding box center [1246, 330] width 476 height 30
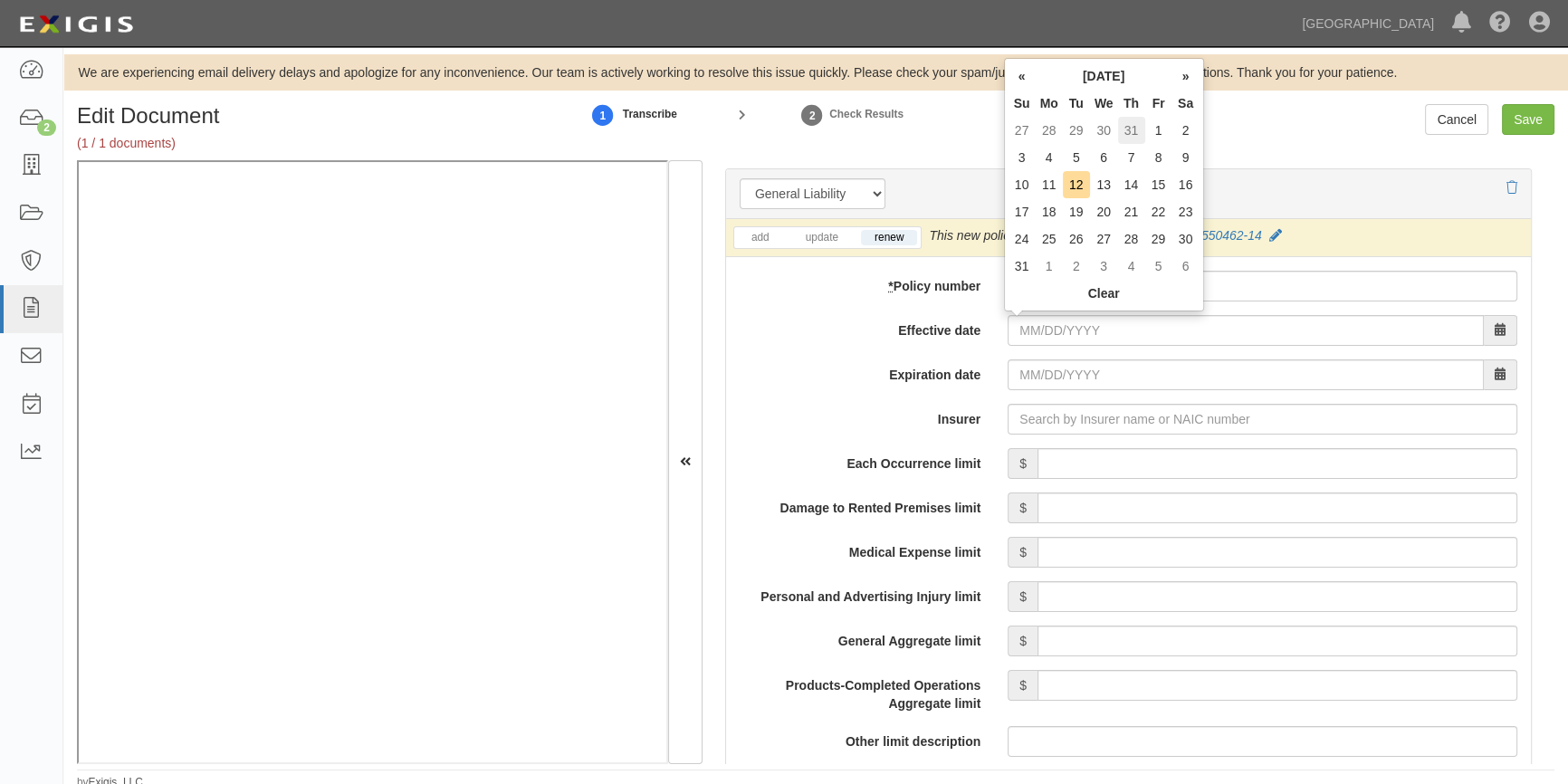
click at [1126, 134] on td "31" at bounding box center [1132, 131] width 28 height 28
type input "07/31/2025"
type input "07/31/2026"
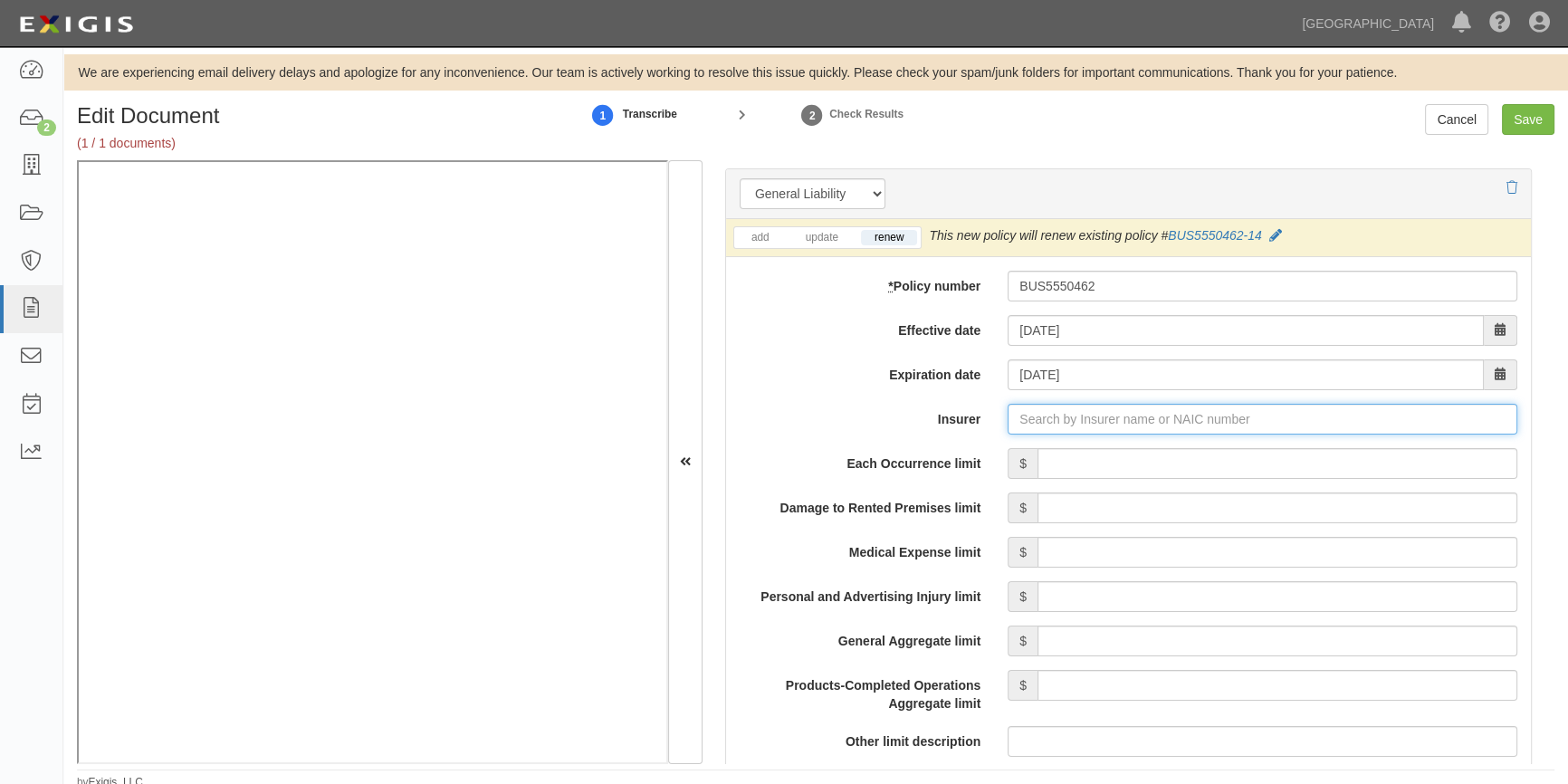
click at [1082, 424] on input "Insurer" at bounding box center [1262, 419] width 510 height 30
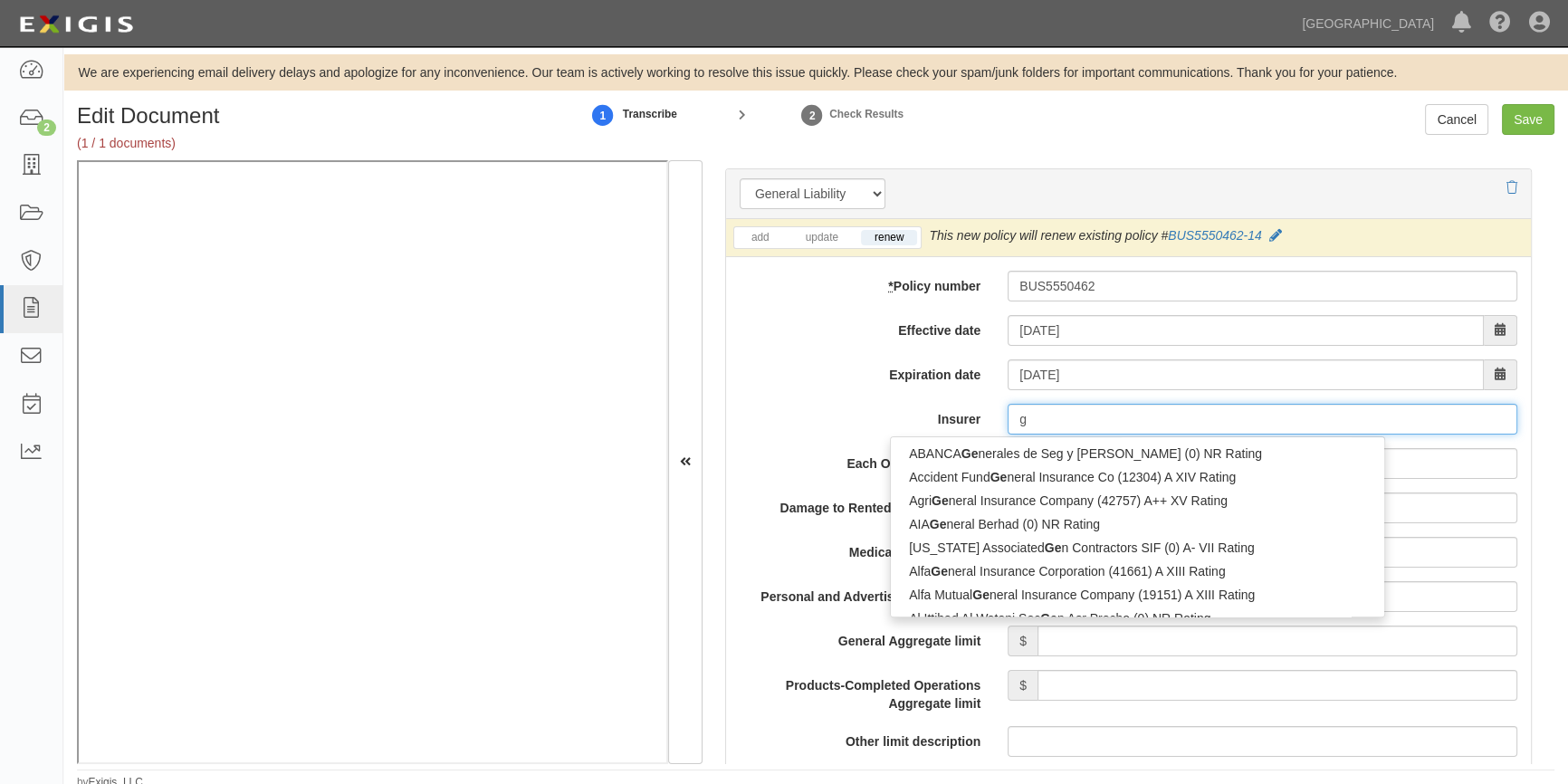
type input "ge"
type input "geiCO Advantage Insurance Company (14138) A++ XV Rating"
type input "gei"
type input "geicO Advantage Insurance Company (14138) A++ XV Rating"
type input "geic"
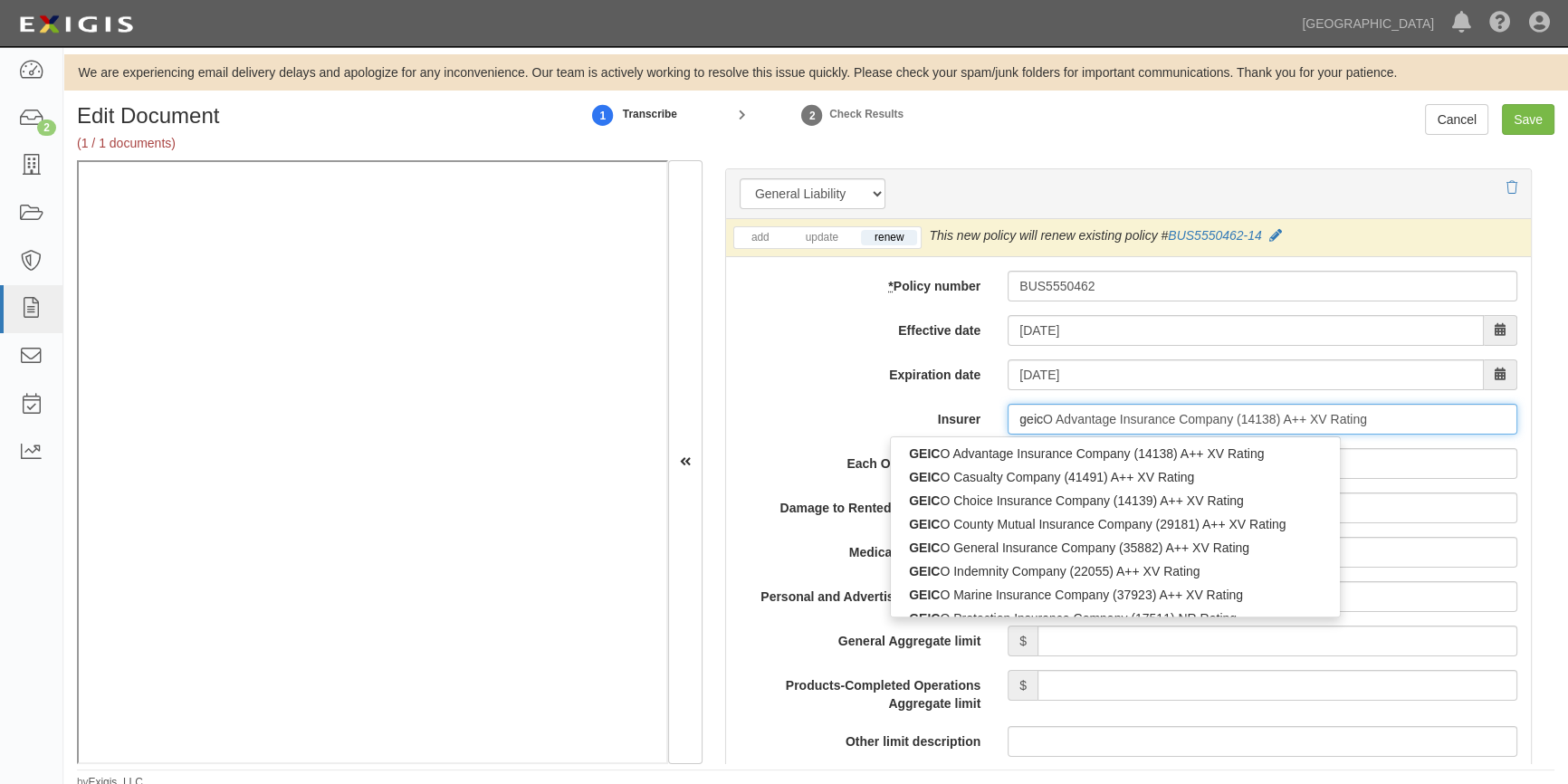
type input "geico Advantage Insurance Company (14138) A++ XV Rating"
type input "geico"
type input "geico m"
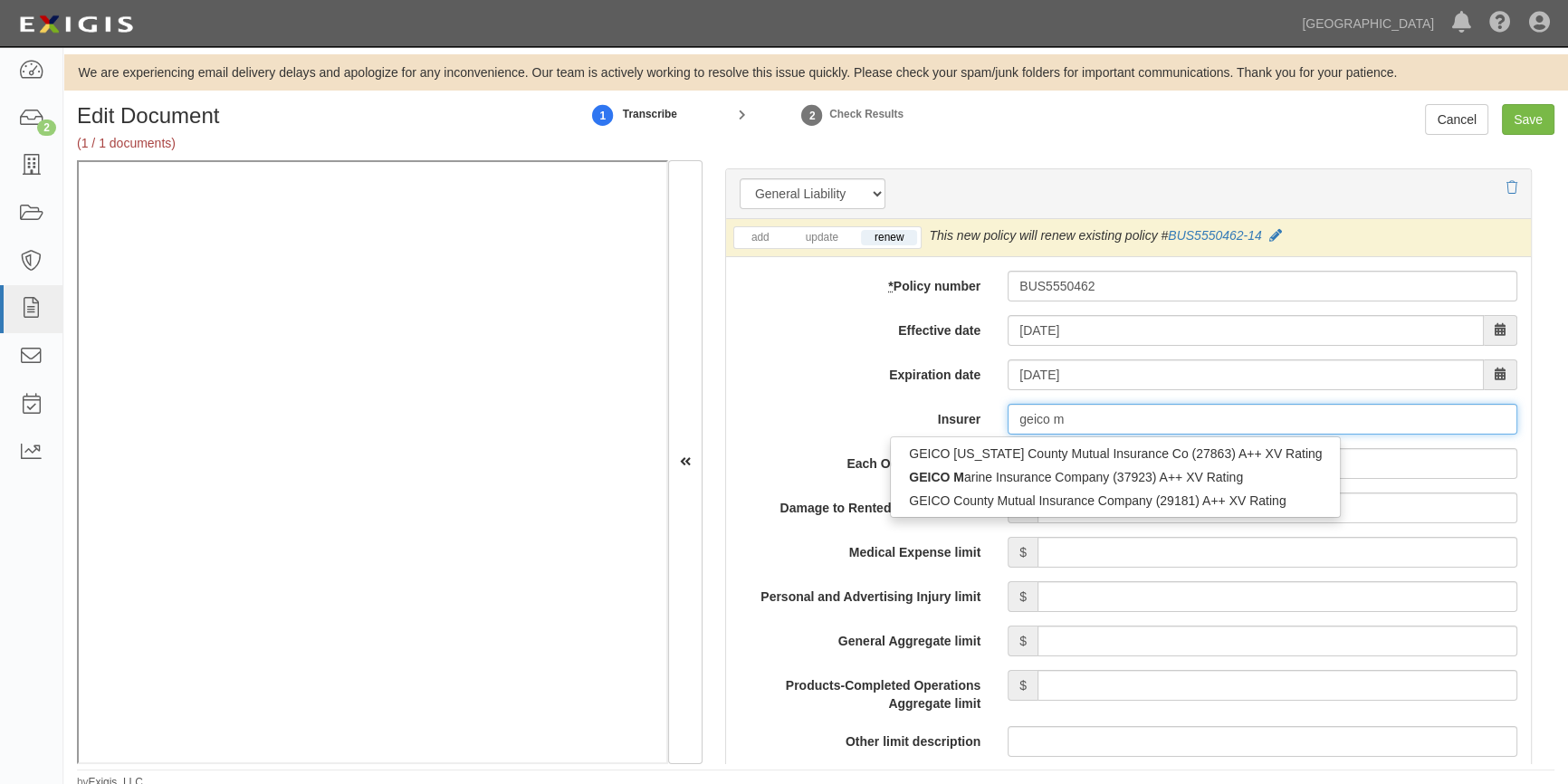
type input "geico marine Insurance Company (37923) A++ XV Rating"
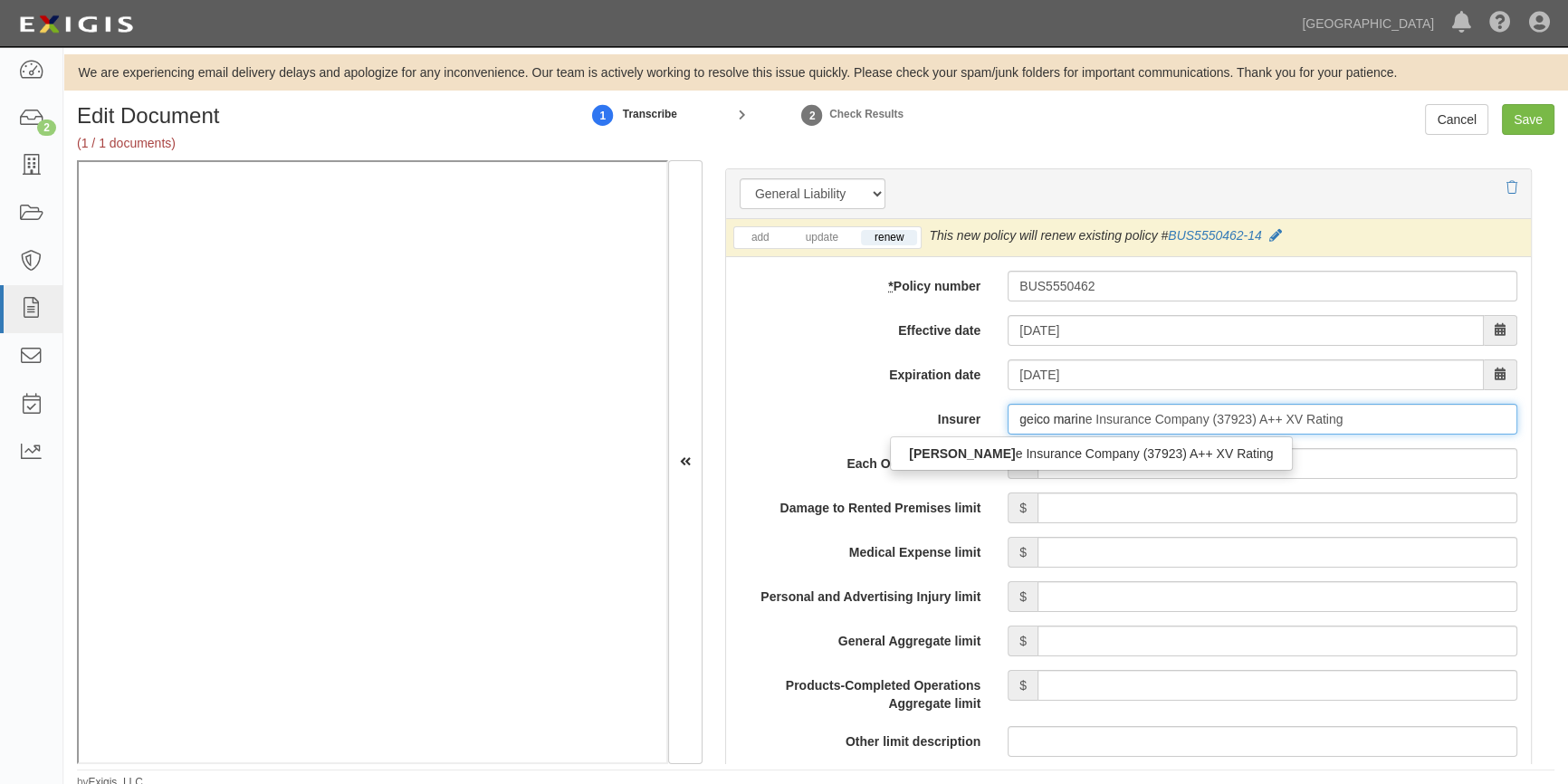
type input "geico marine"
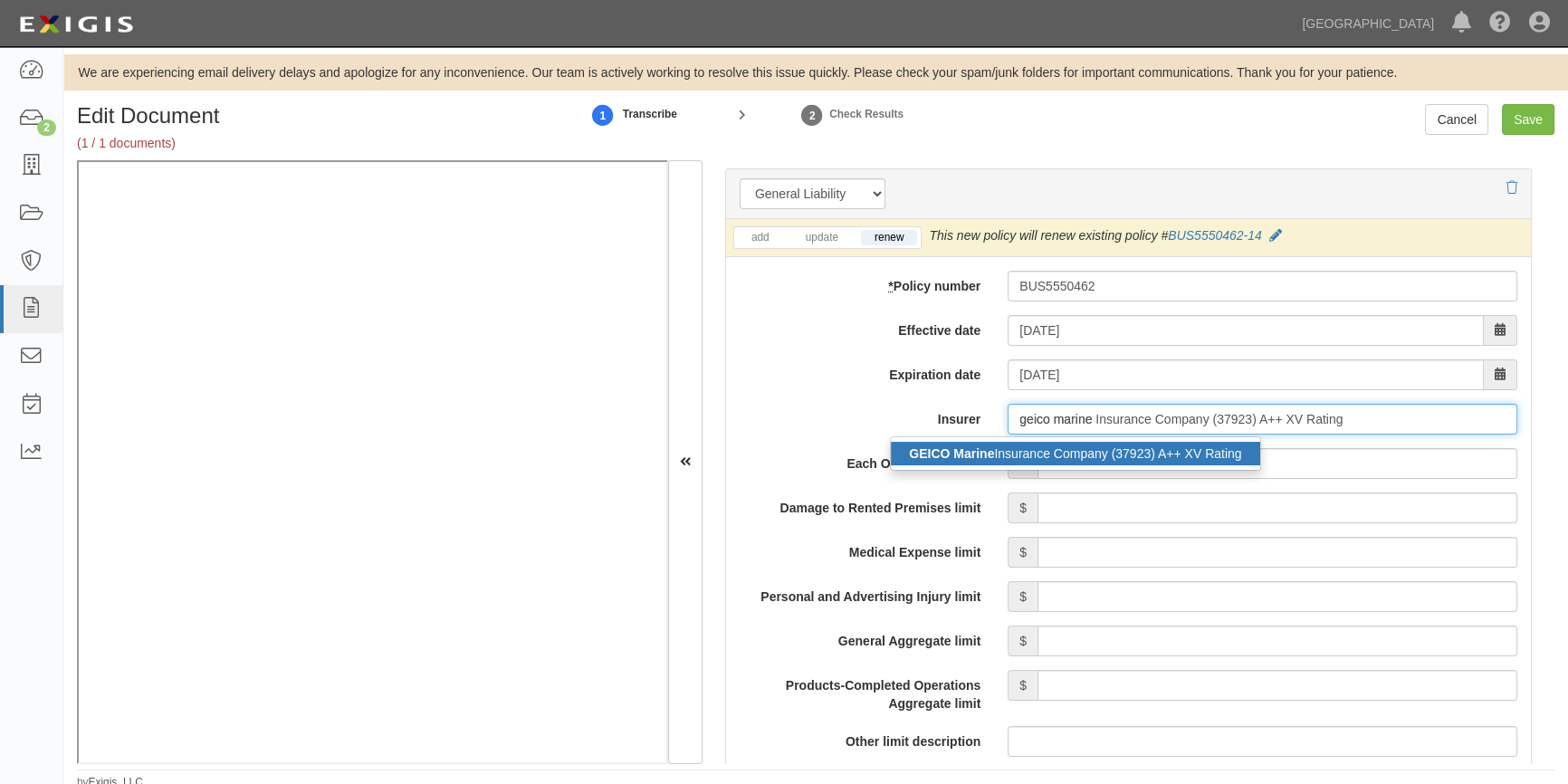
click at [1052, 447] on div "GEICO Marine Insurance Company (37923) A++ XV Rating" at bounding box center [1075, 454] width 368 height 24
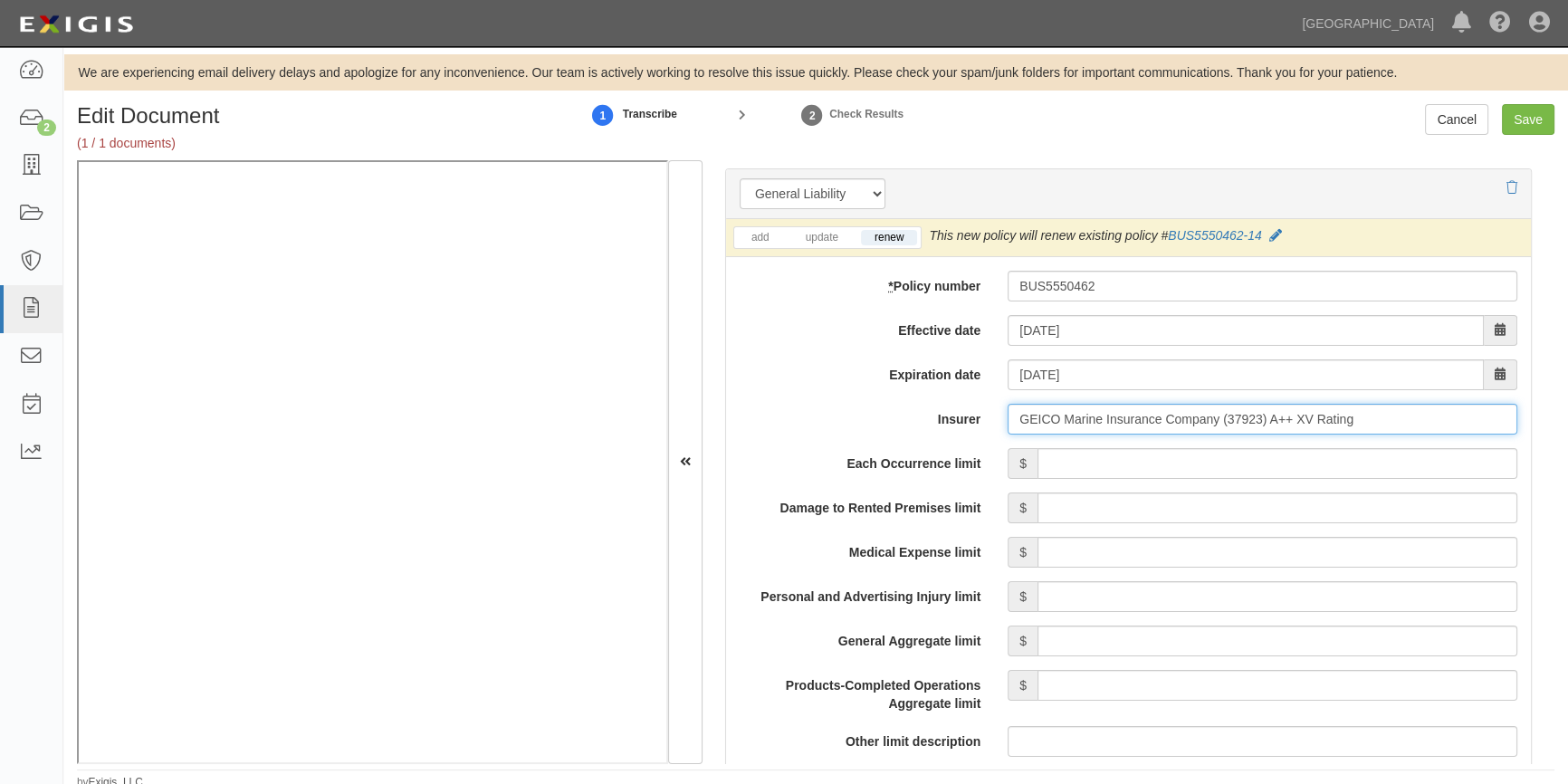
type input "GEICO Marine Insurance Company (37923) A++ XV Rating"
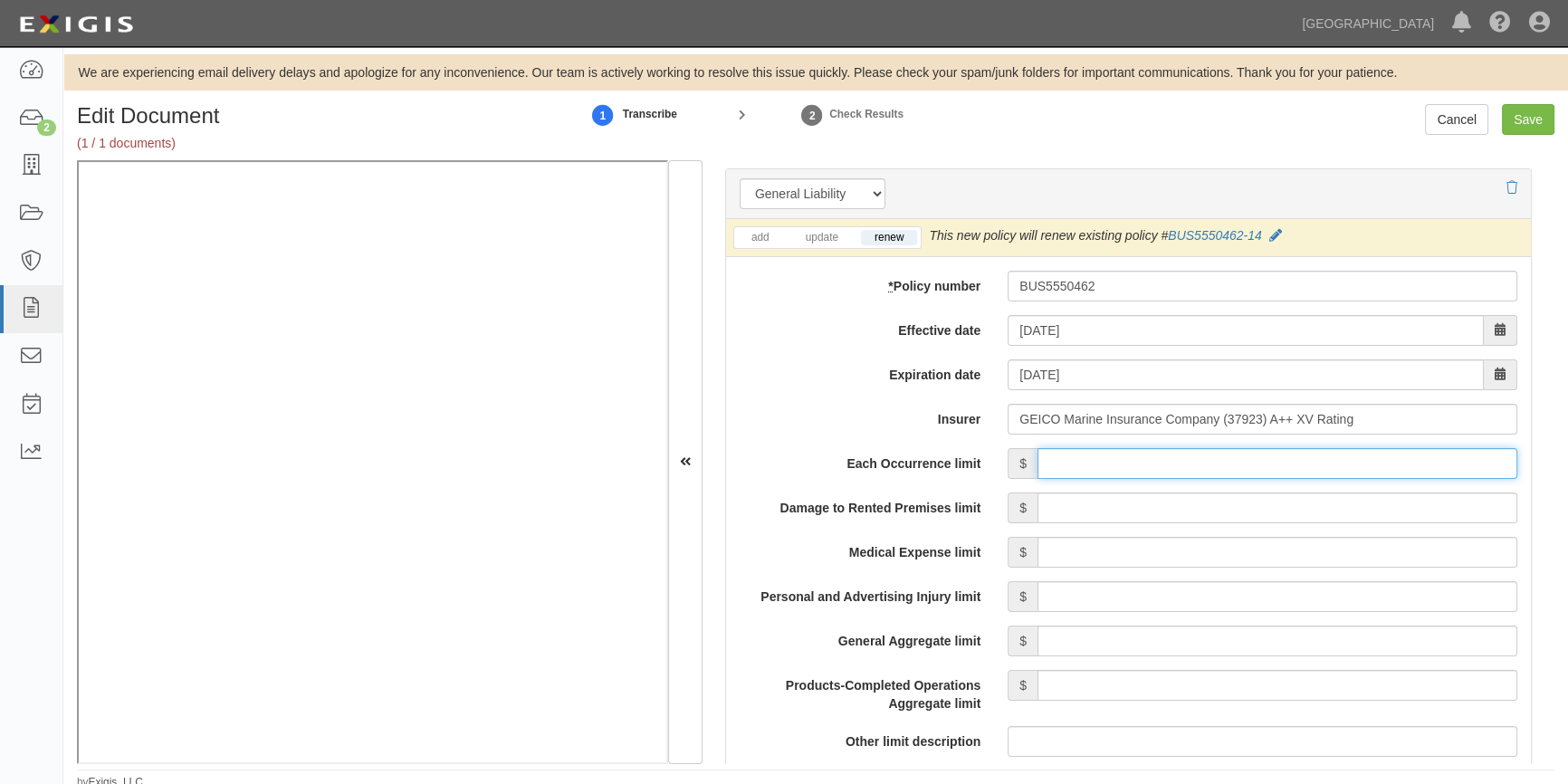
click at [1162, 466] on input "Each Occurrence limit" at bounding box center [1277, 463] width 479 height 30
click at [1516, 122] on input "Save" at bounding box center [1528, 119] width 52 height 30
type input "1000000"
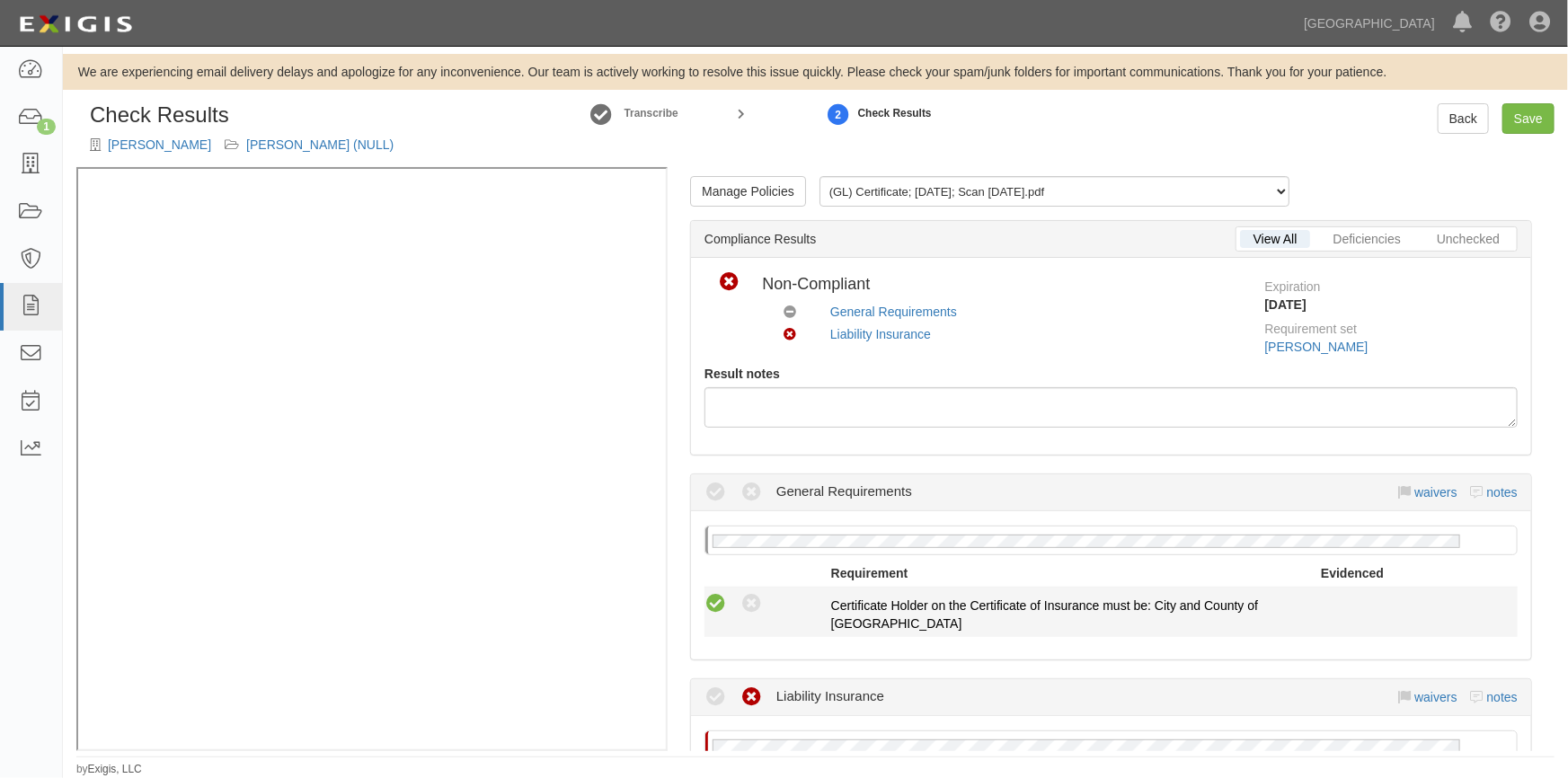
click at [709, 596] on icon at bounding box center [716, 603] width 22 height 22
radio input "true"
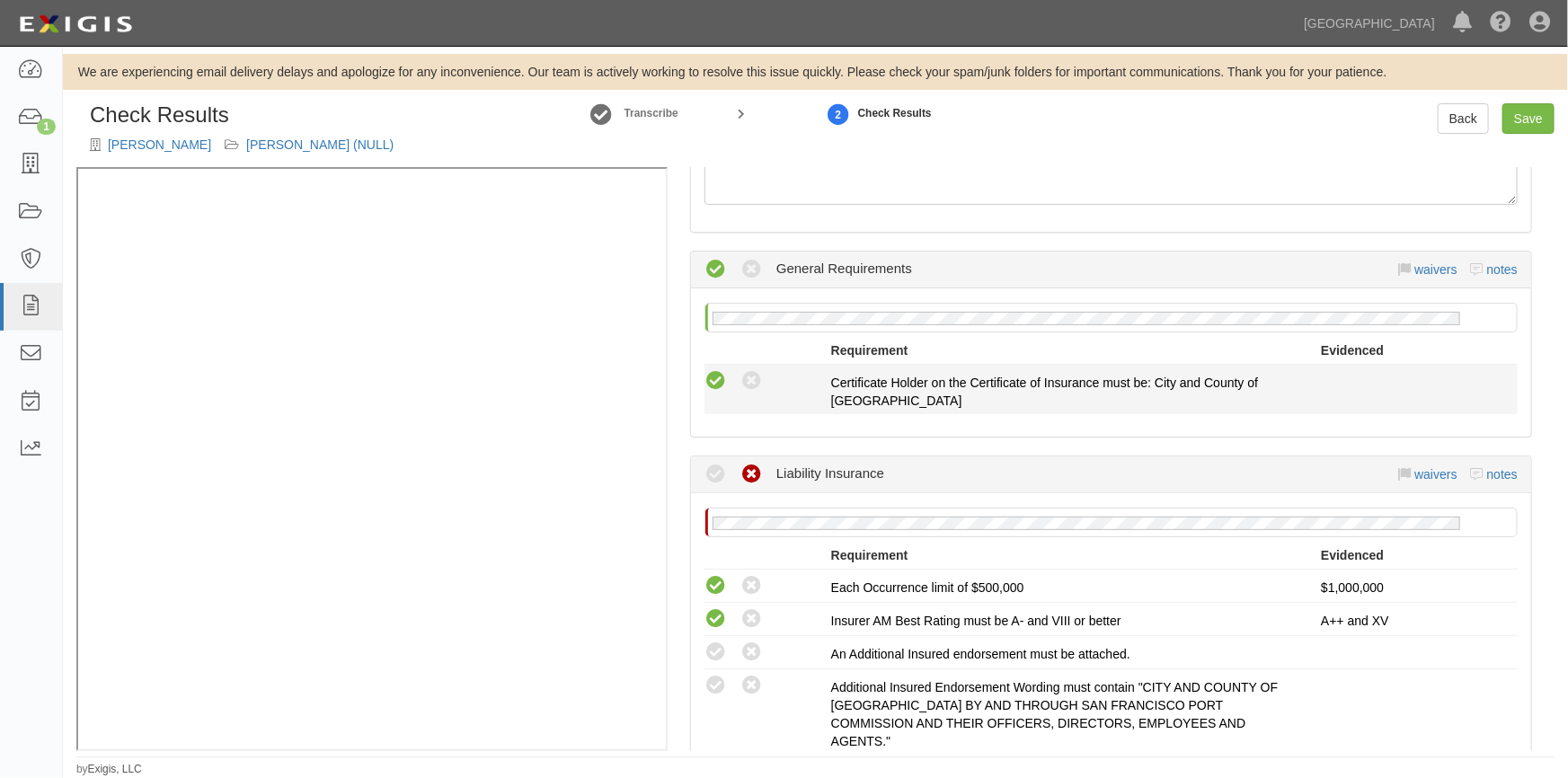
scroll to position [245, 0]
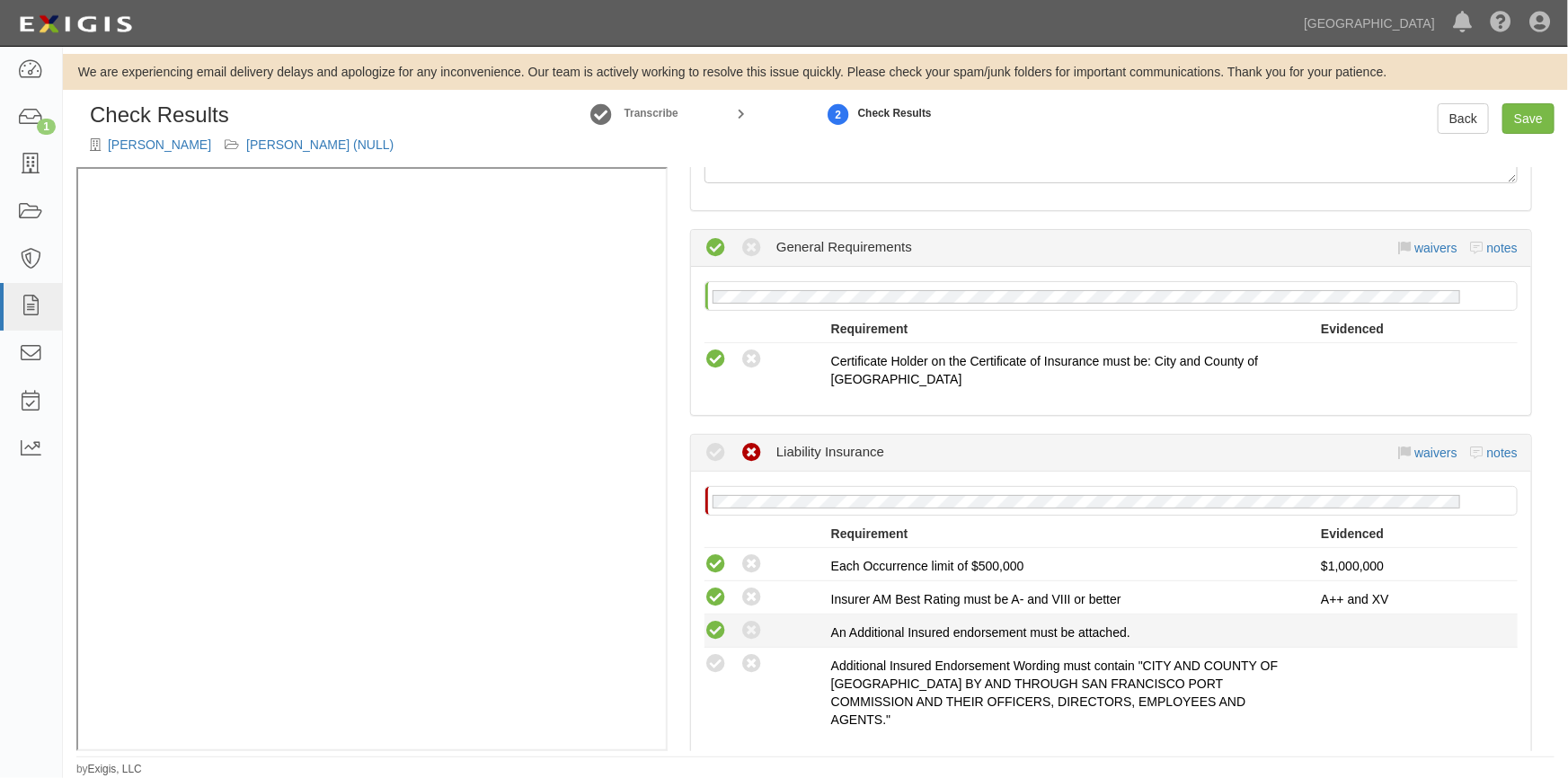
click at [714, 624] on icon at bounding box center [716, 631] width 22 height 22
radio input "true"
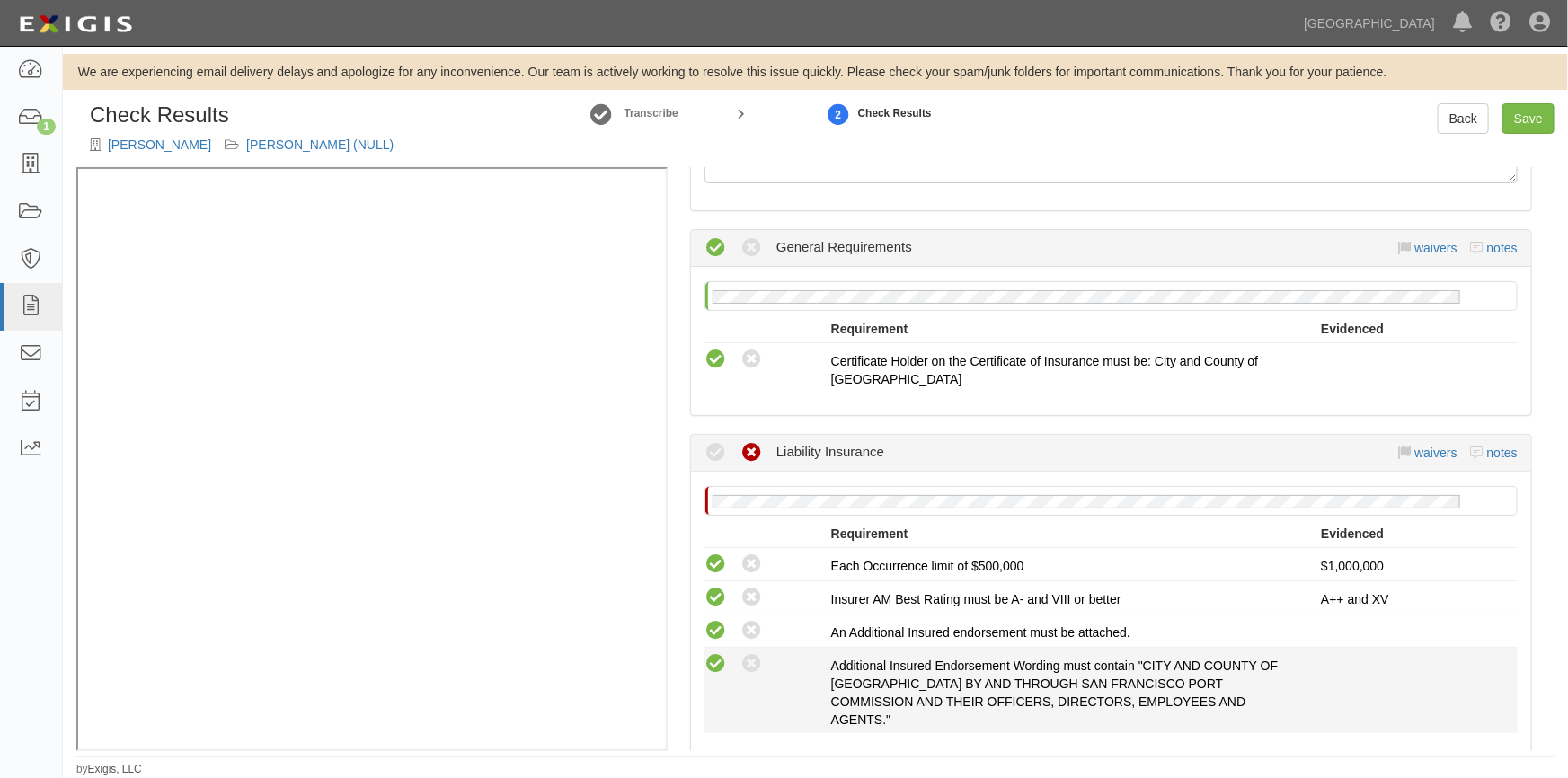
click at [710, 654] on icon at bounding box center [716, 664] width 22 height 22
radio input "true"
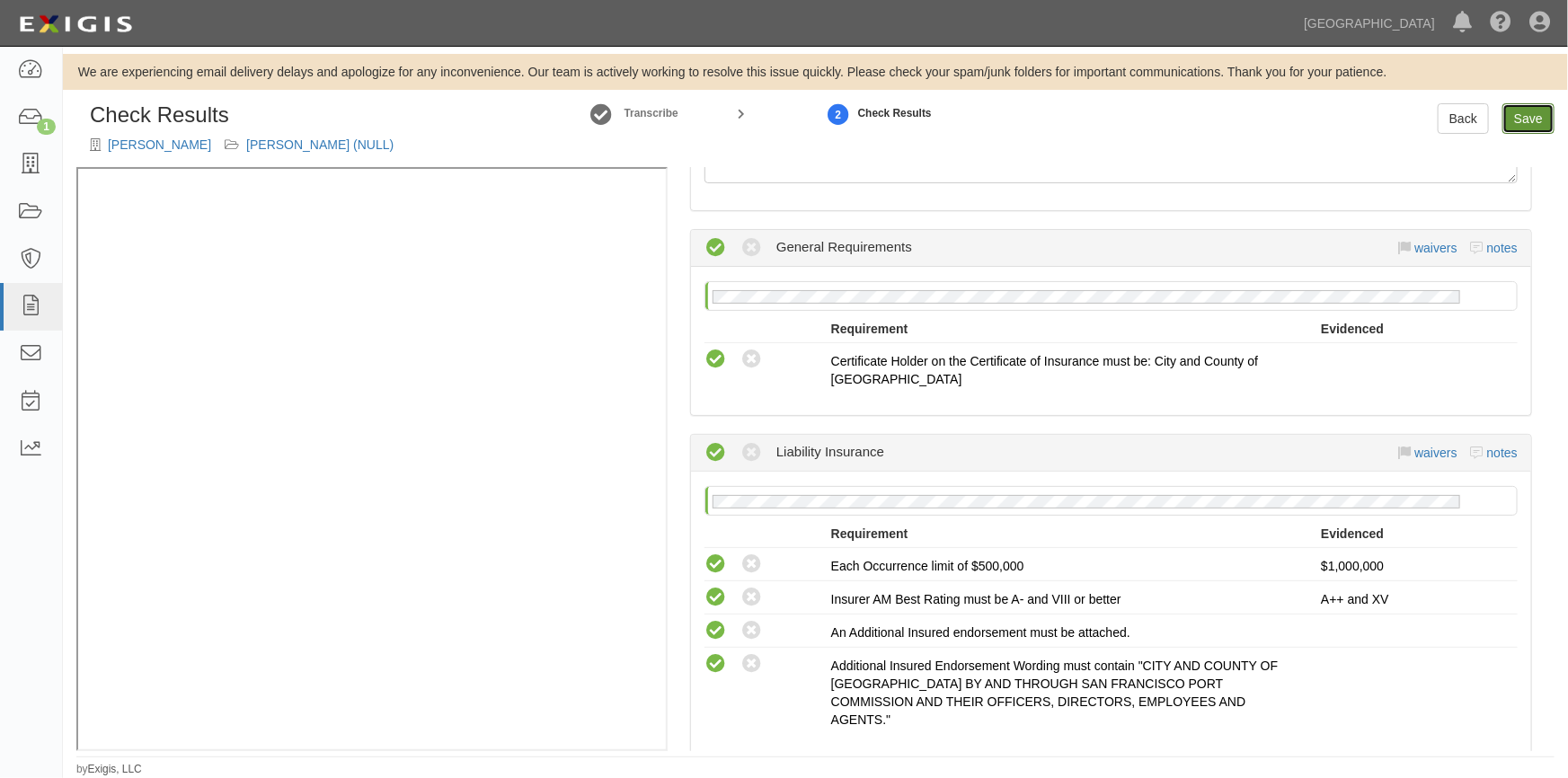
click at [1528, 116] on link "Save" at bounding box center [1528, 118] width 52 height 30
radio input "true"
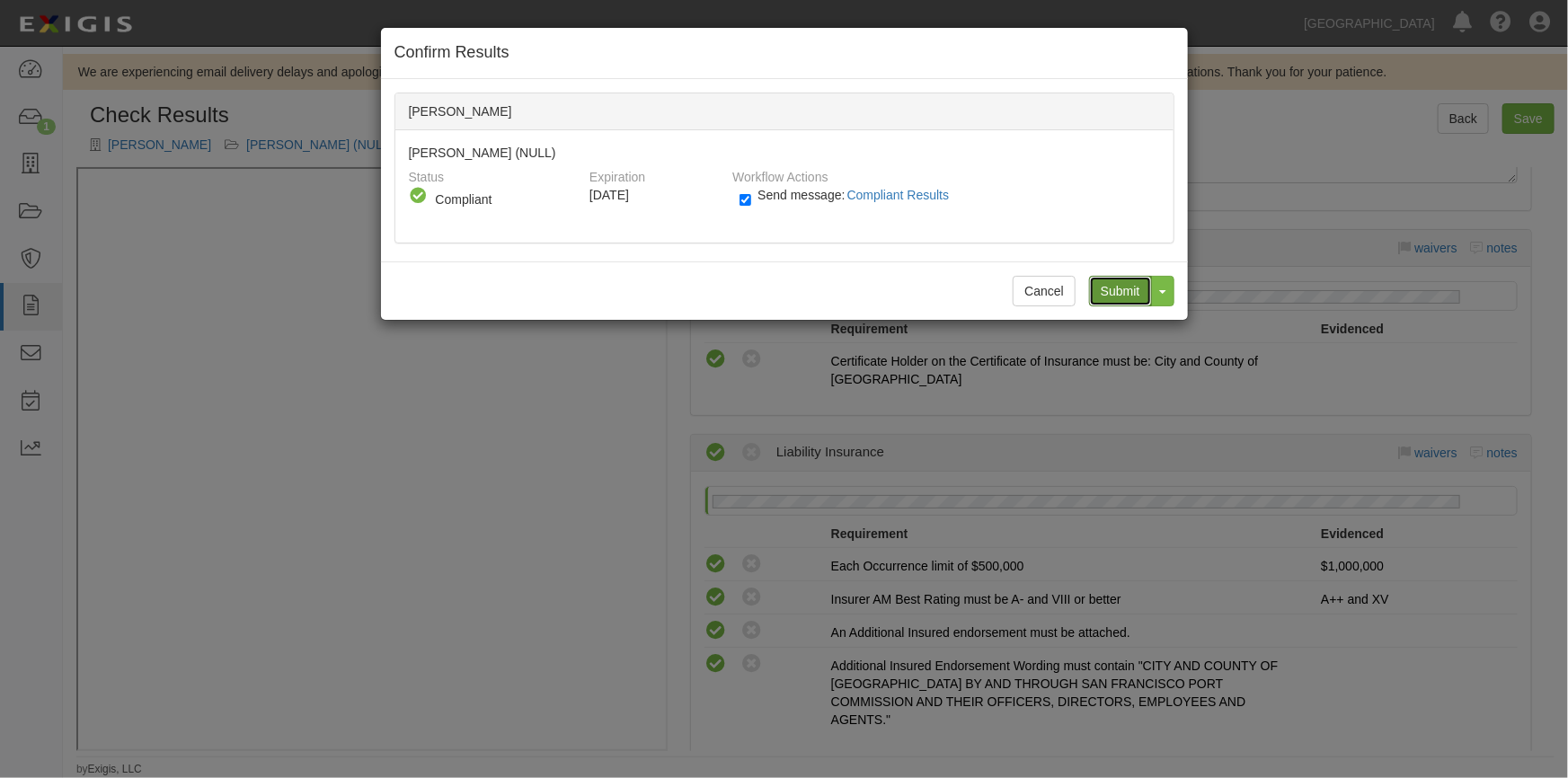
click at [1105, 291] on input "Submit" at bounding box center [1120, 291] width 63 height 30
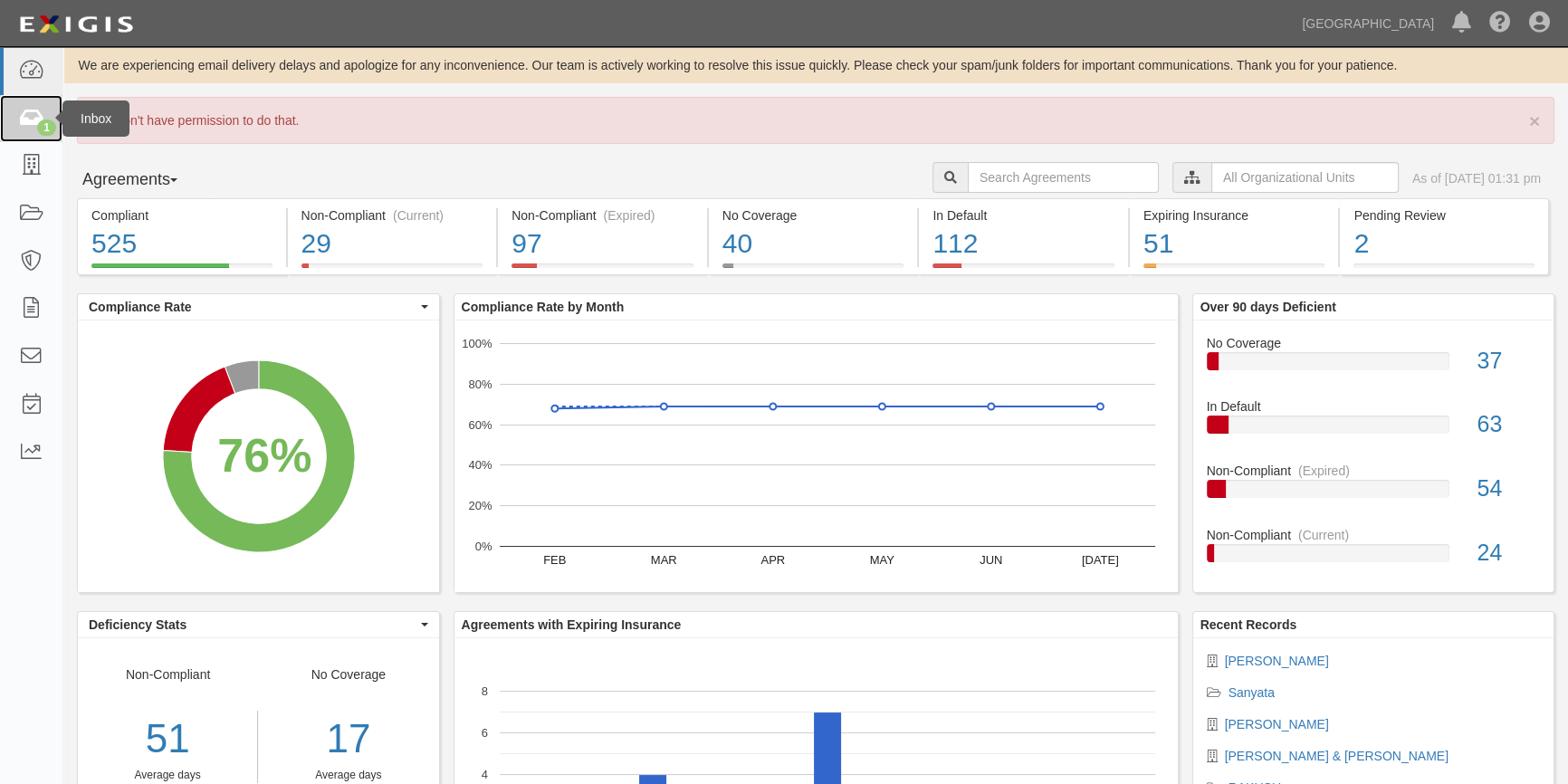
click at [18, 130] on link "1" at bounding box center [31, 119] width 63 height 48
